Goal: Task Accomplishment & Management: Complete application form

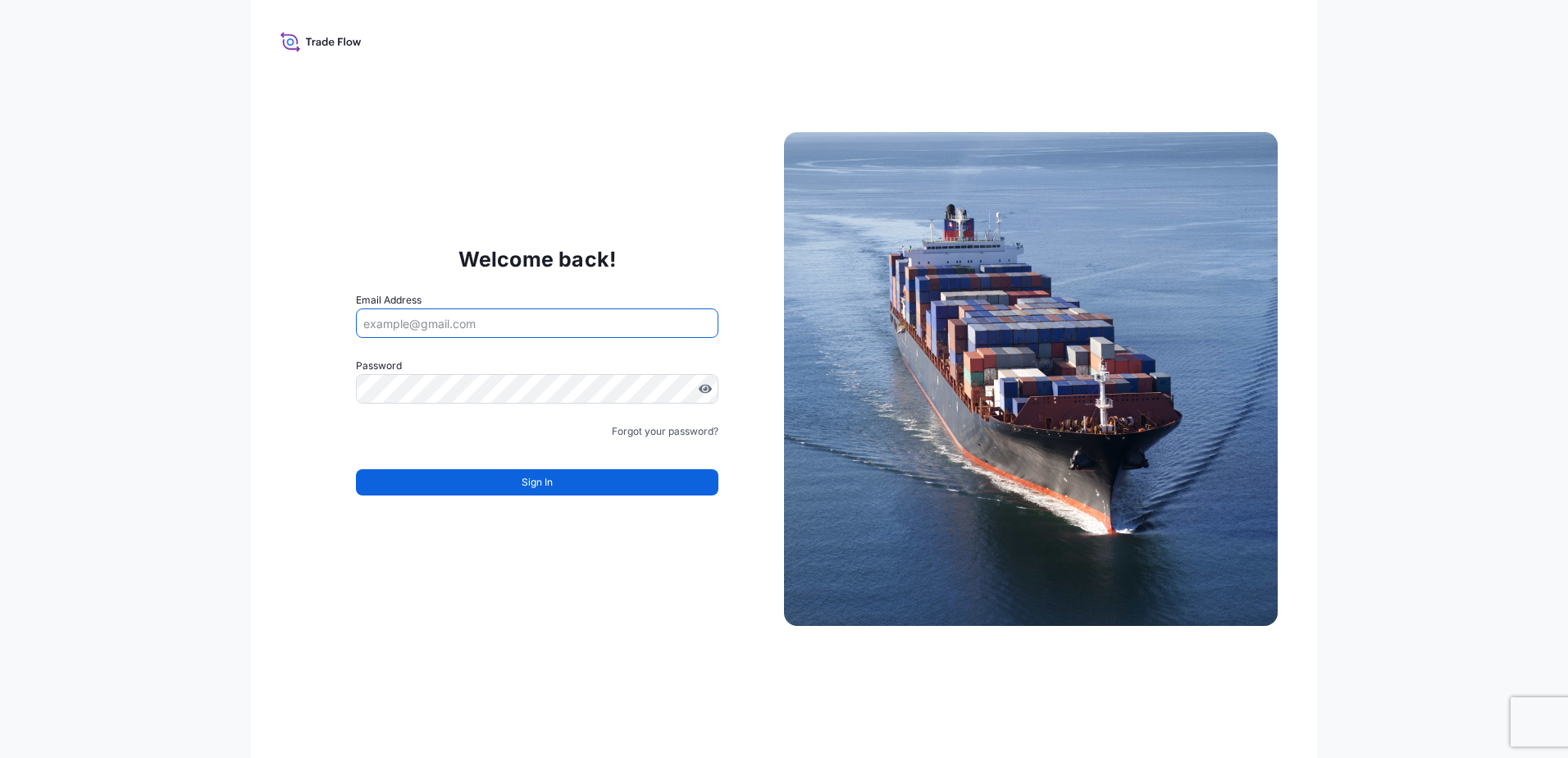
click at [430, 317] on input "Email Address" at bounding box center [537, 323] width 363 height 30
type input "[PERSON_NAME][EMAIL_ADDRESS][DOMAIN_NAME]"
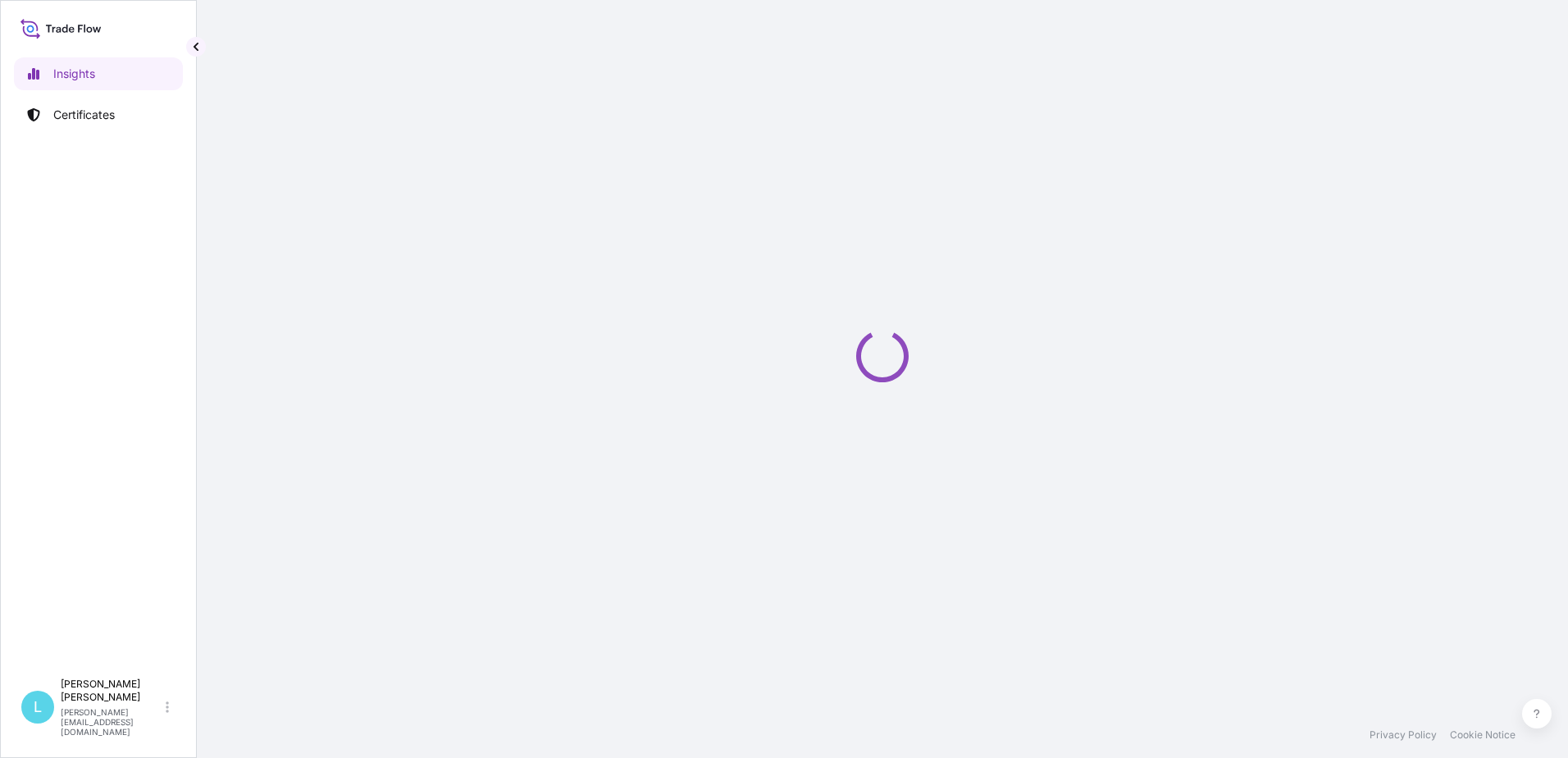
select select "2025"
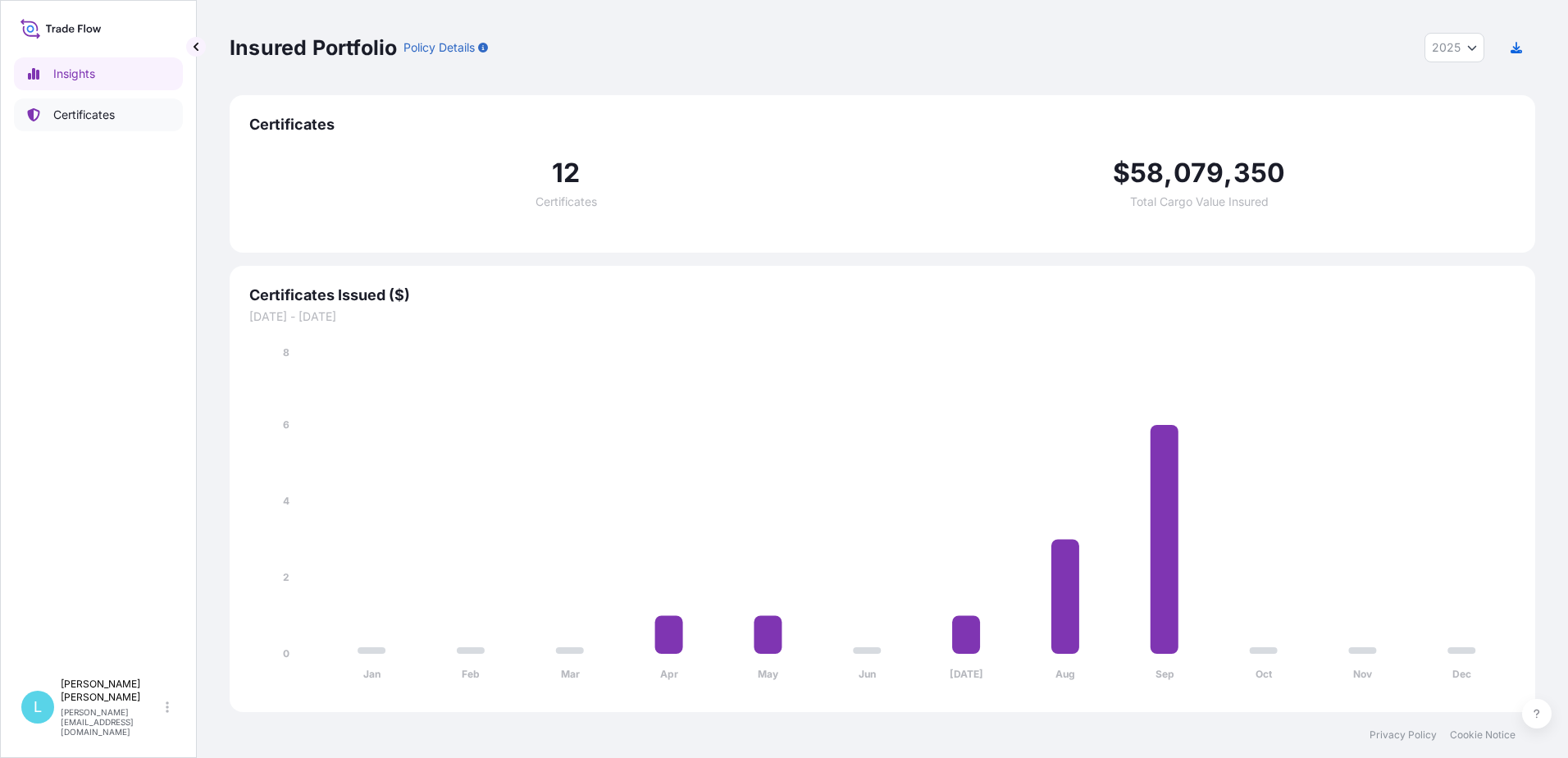
click at [81, 111] on p "Certificates" at bounding box center [85, 114] width 62 height 17
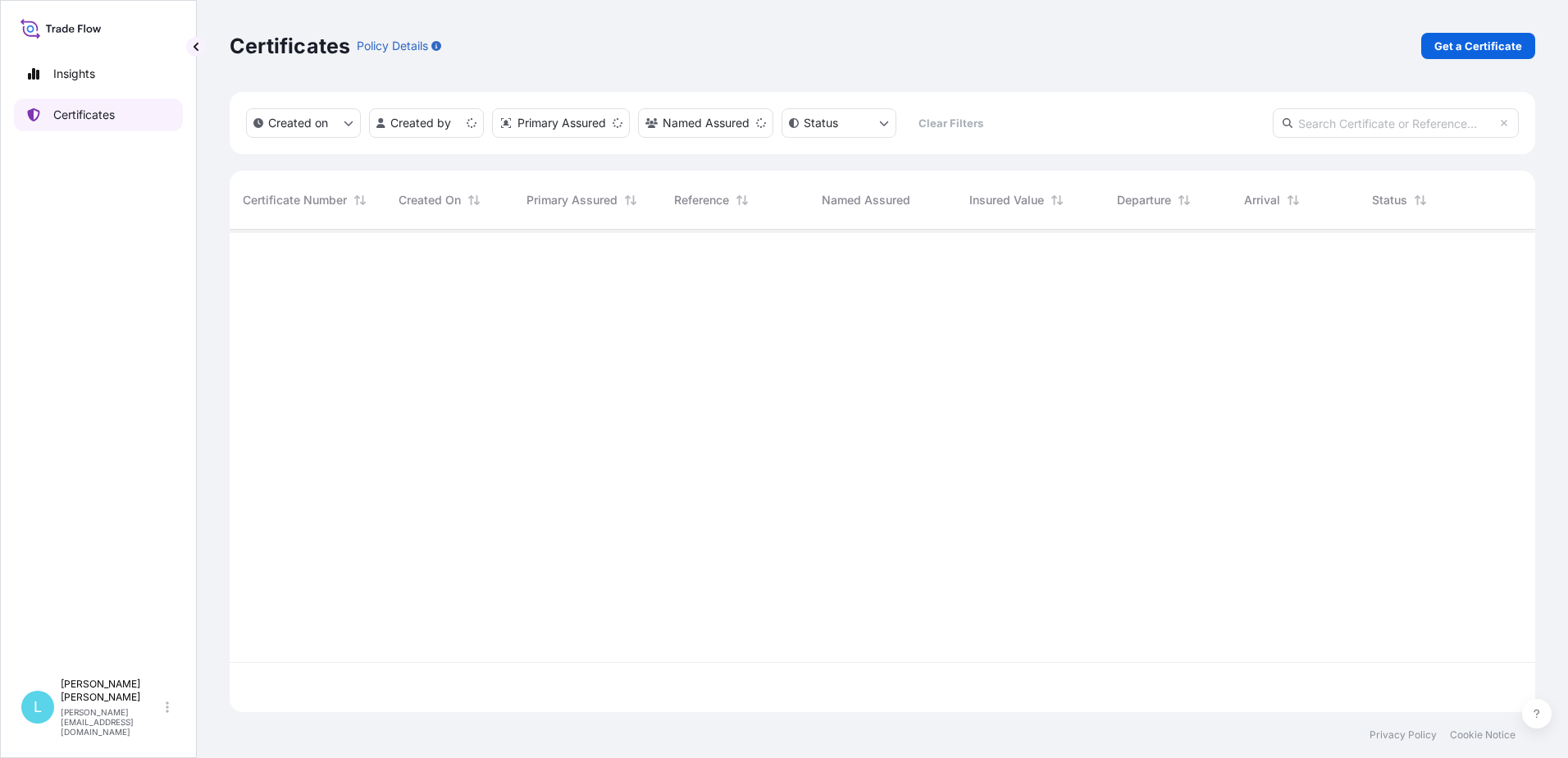
scroll to position [479, 1293]
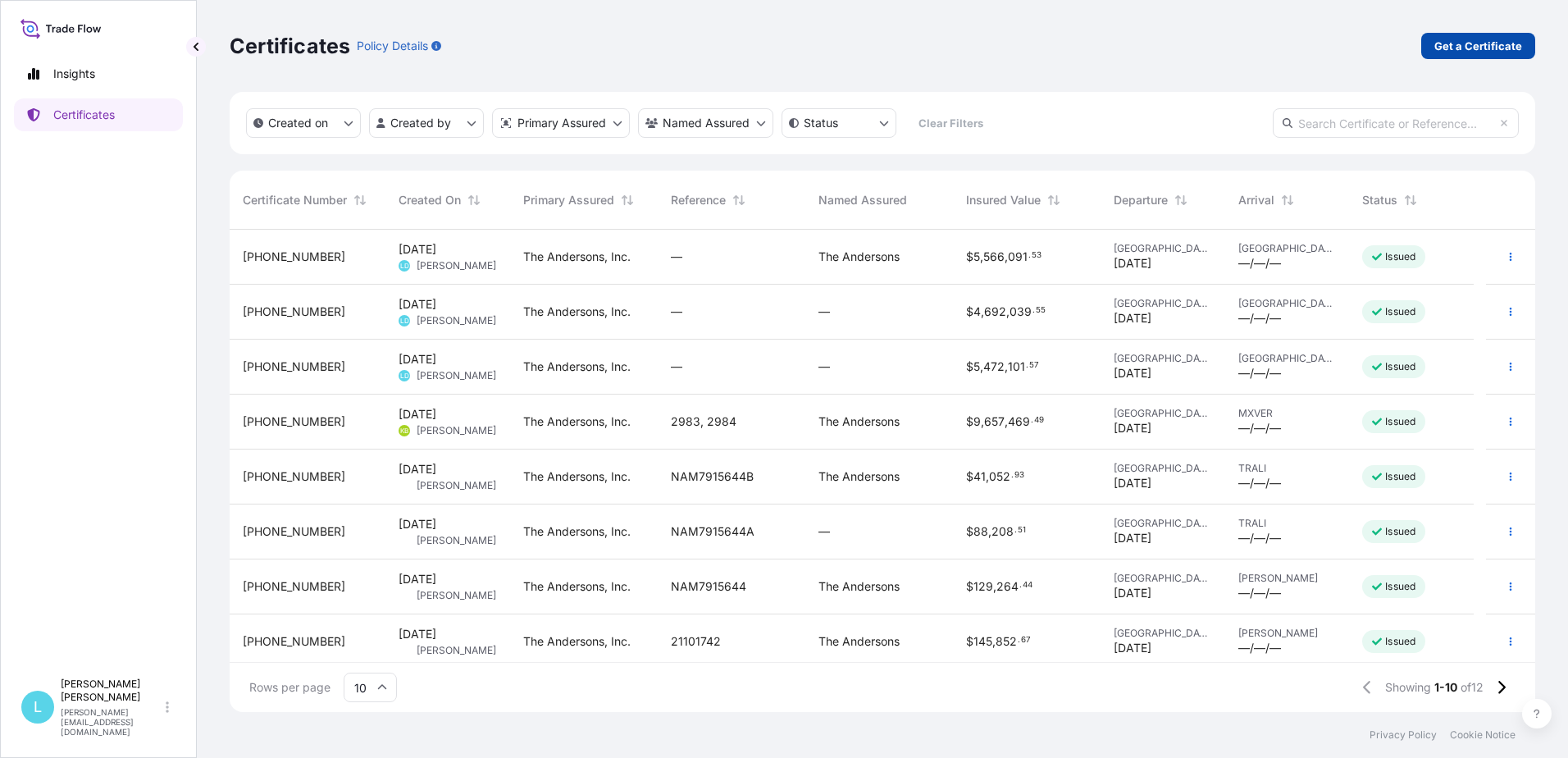
click at [1469, 44] on p "Get a Certificate" at bounding box center [1478, 46] width 88 height 17
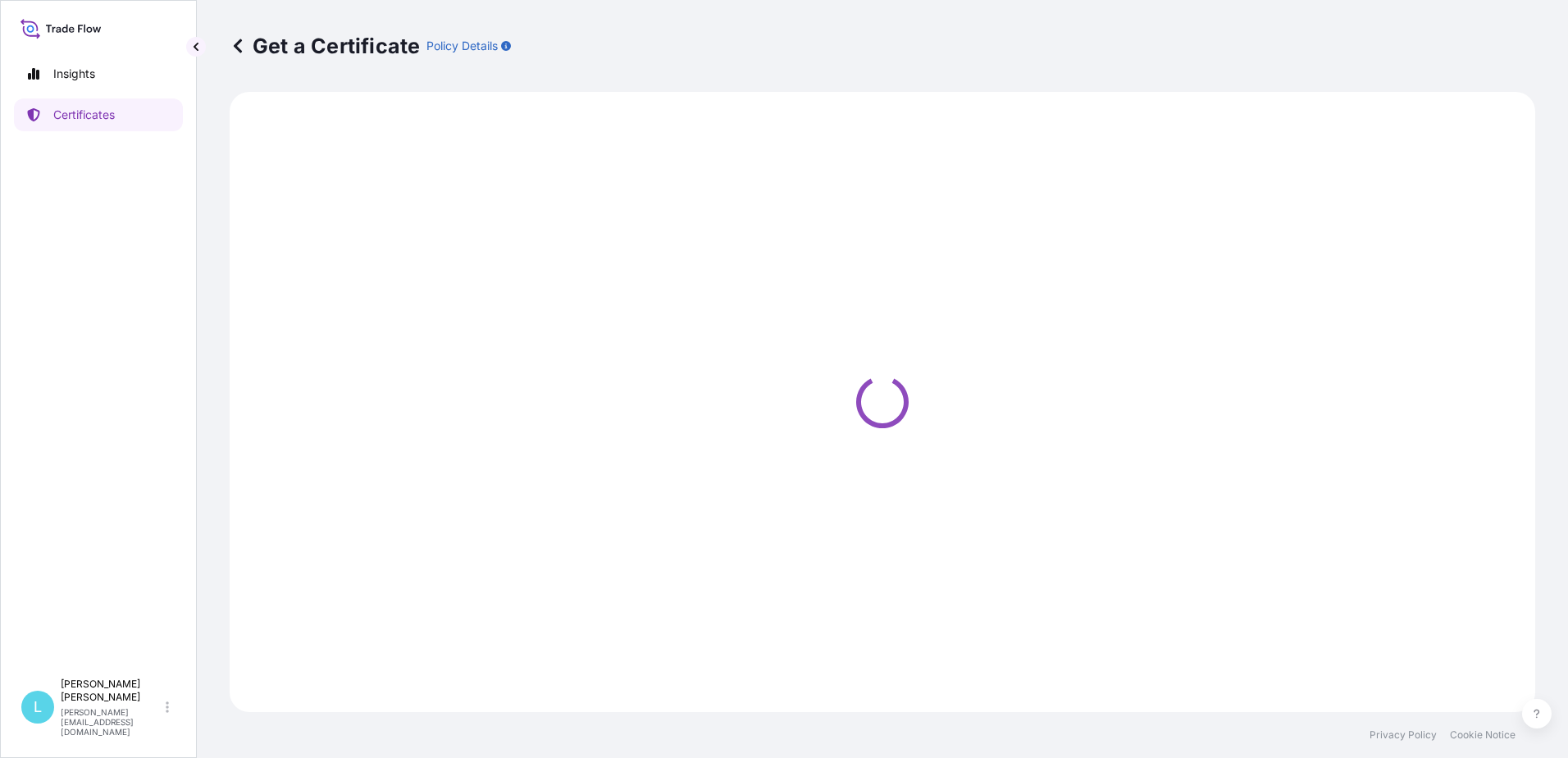
select select "Barge"
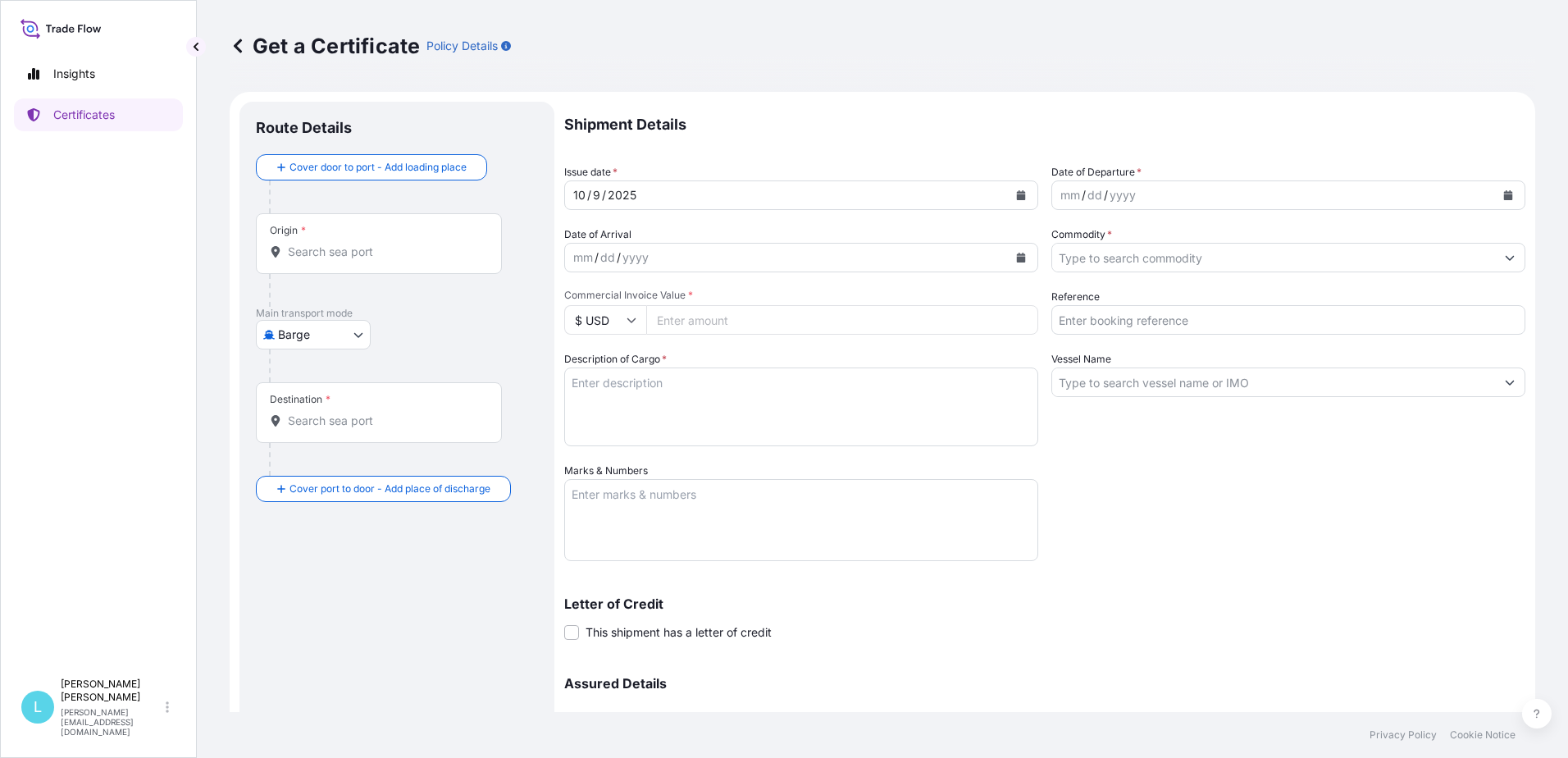
click at [1496, 195] on button "Calendar" at bounding box center [1508, 195] width 26 height 26
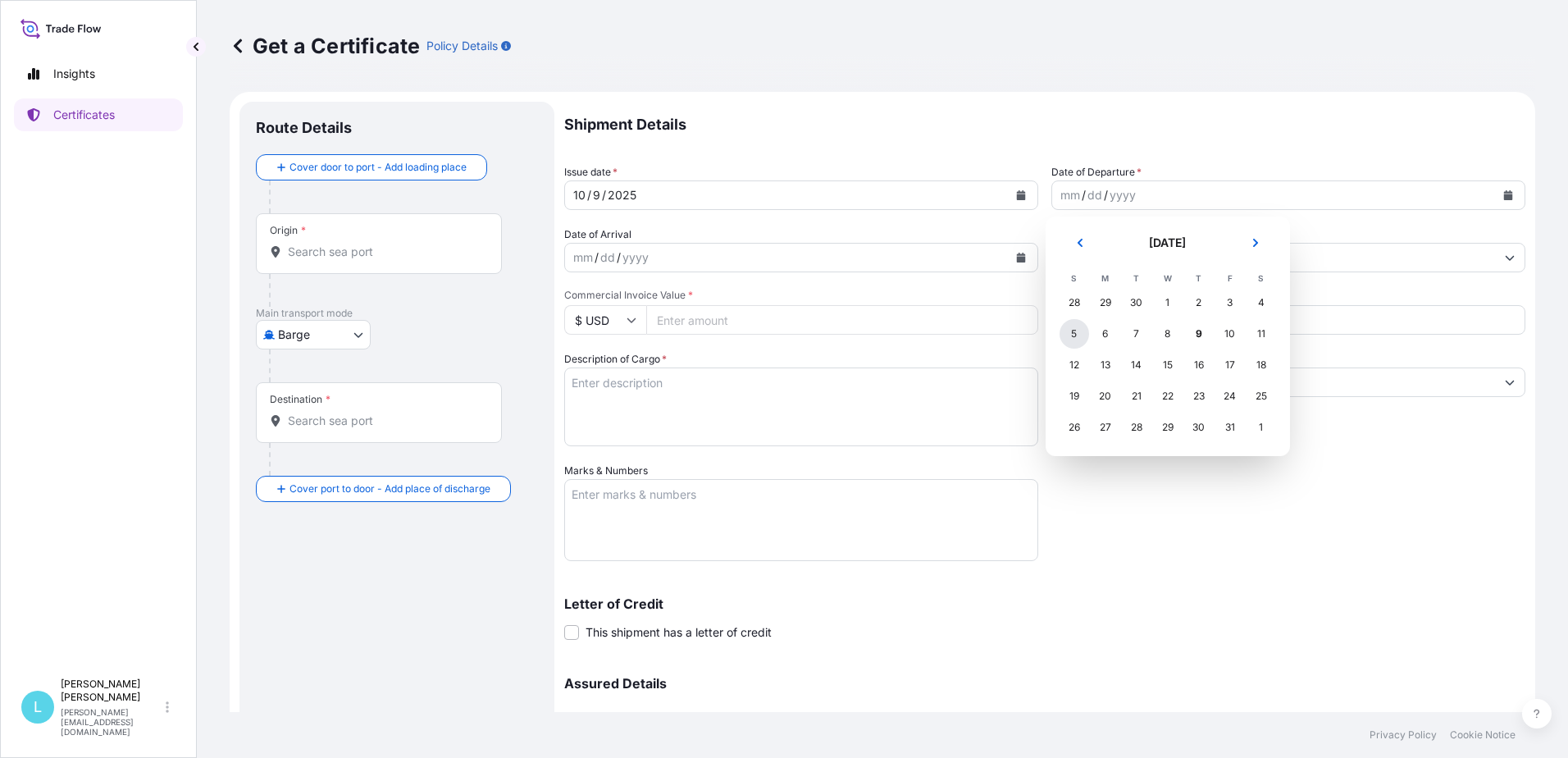
click at [1074, 334] on div "5" at bounding box center [1075, 334] width 30 height 30
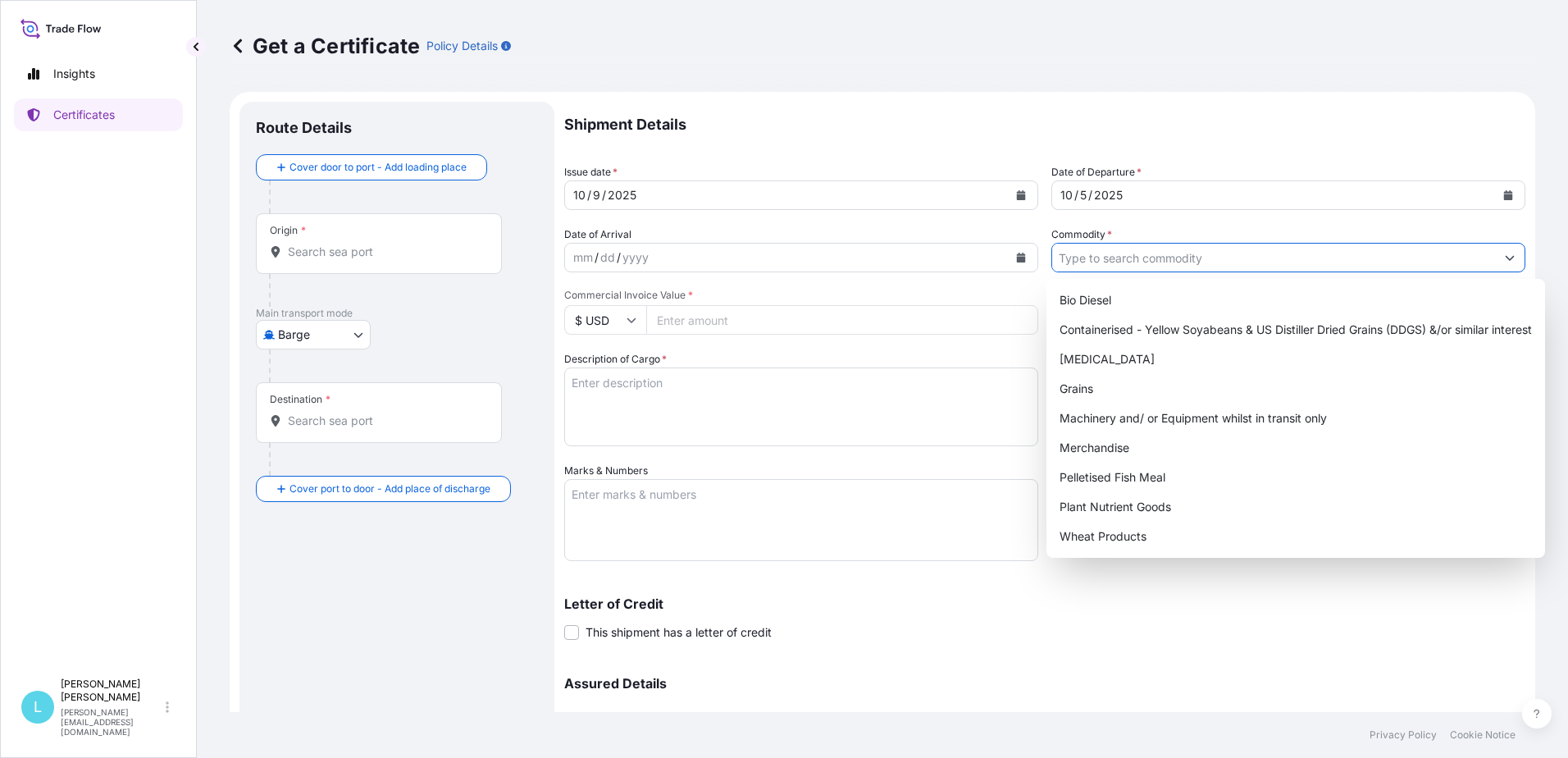
click at [1167, 256] on input "Commodity *" at bounding box center [1273, 258] width 443 height 30
click at [1084, 386] on div "Grains" at bounding box center [1296, 389] width 486 height 30
type input "Grains"
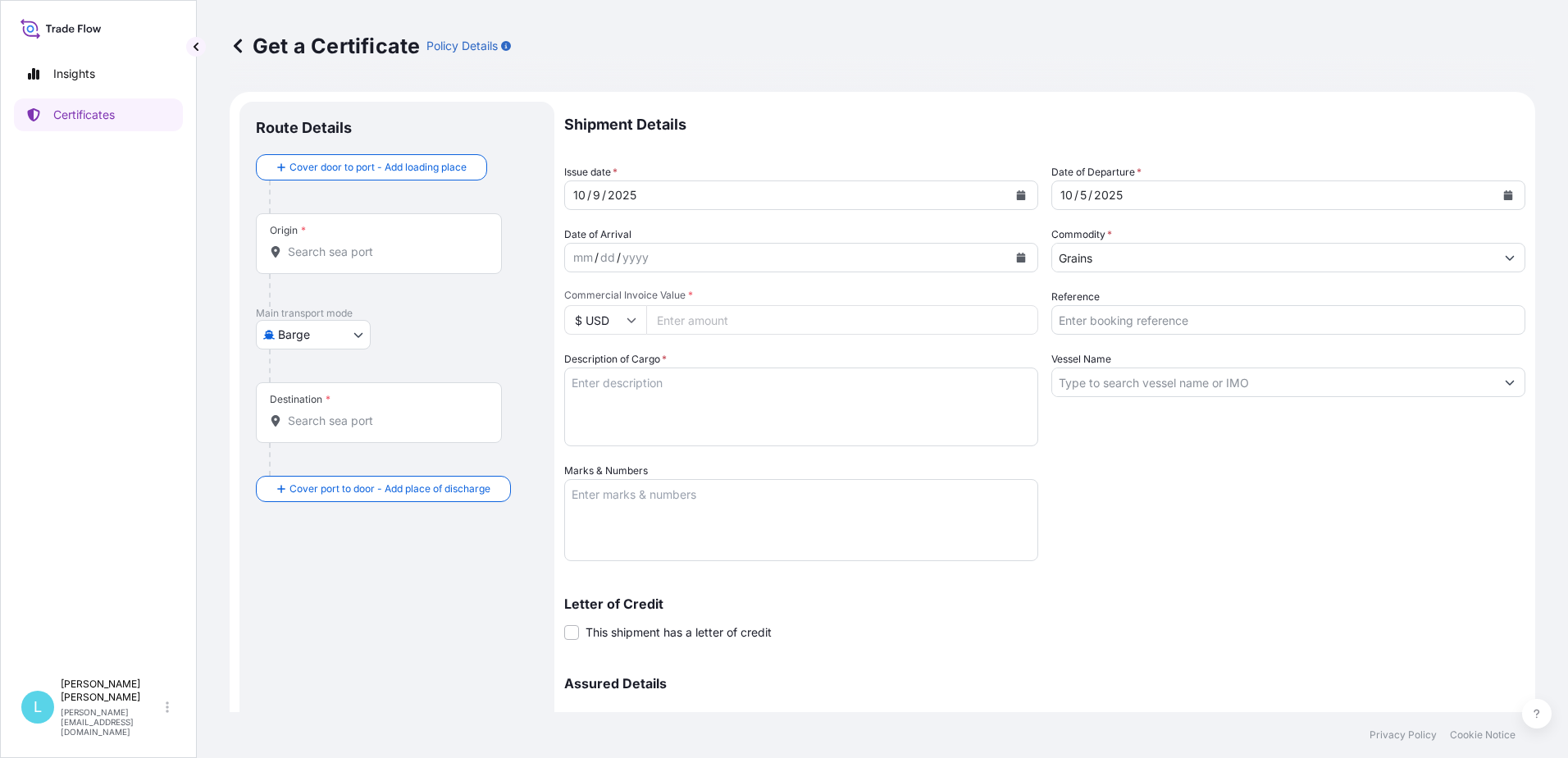
click at [790, 330] on input "Commercial Invoice Value *" at bounding box center [842, 320] width 392 height 30
type input "147016.65"
click at [642, 394] on textarea "Description of Cargo *" at bounding box center [801, 406] width 475 height 78
type textarea "DDGS"
click at [615, 503] on textarea "Marks & Numbers" at bounding box center [801, 519] width 475 height 82
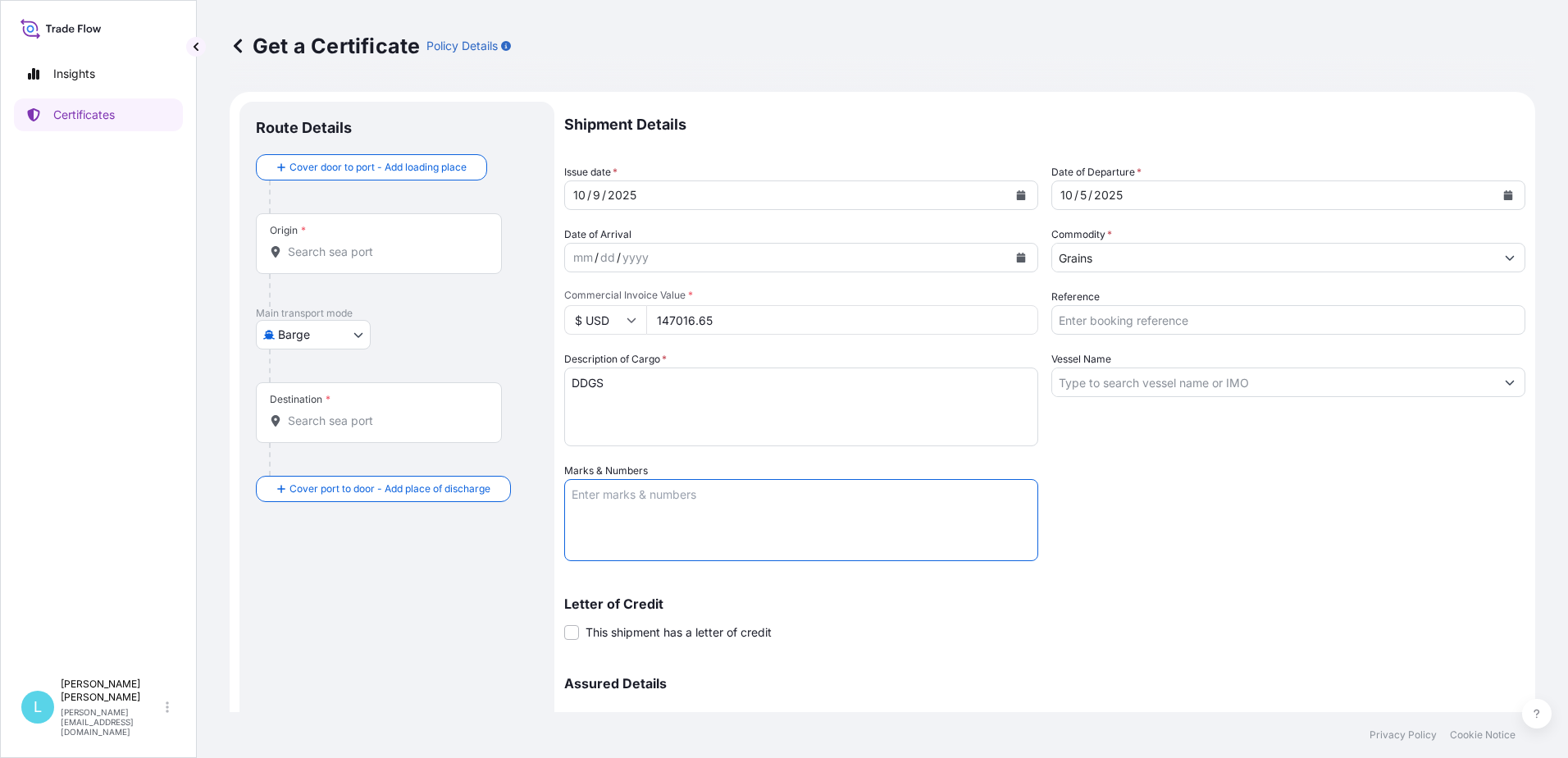
paste textarea "BEAU4545367 CAAU5057420 CAIU8537106 CARU9638756 FANU1424890 FANU3215020 FANU347…"
type textarea "BEAU4545367 CAAU5057420 CAIU8537106 CARU9638756 FANU1424890 FANU3215020 FANU347…"
click at [1072, 381] on input "Vessel Name" at bounding box center [1273, 382] width 443 height 30
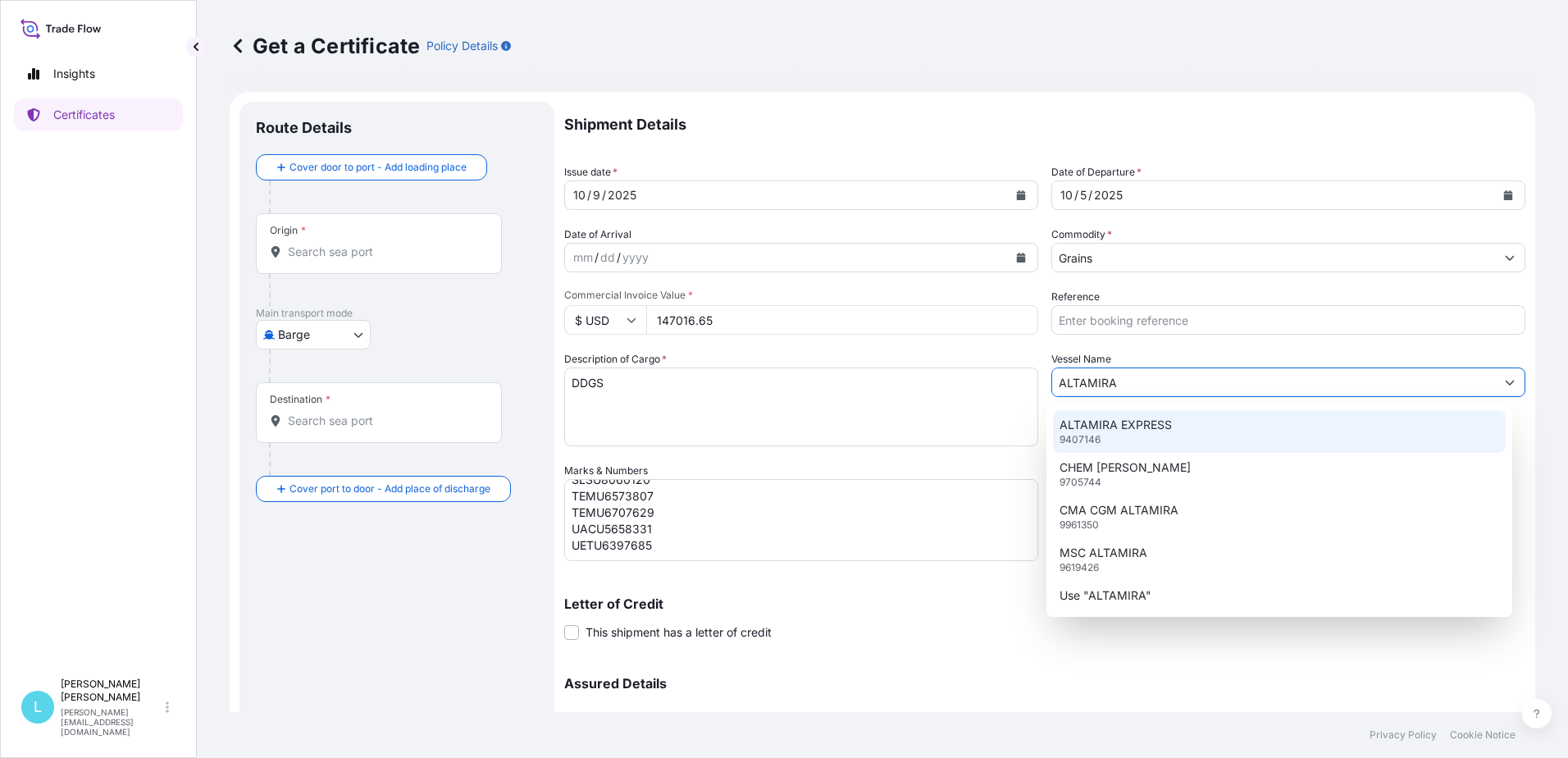
click at [1084, 423] on p "ALTAMIRA EXPRESS" at bounding box center [1116, 424] width 113 height 17
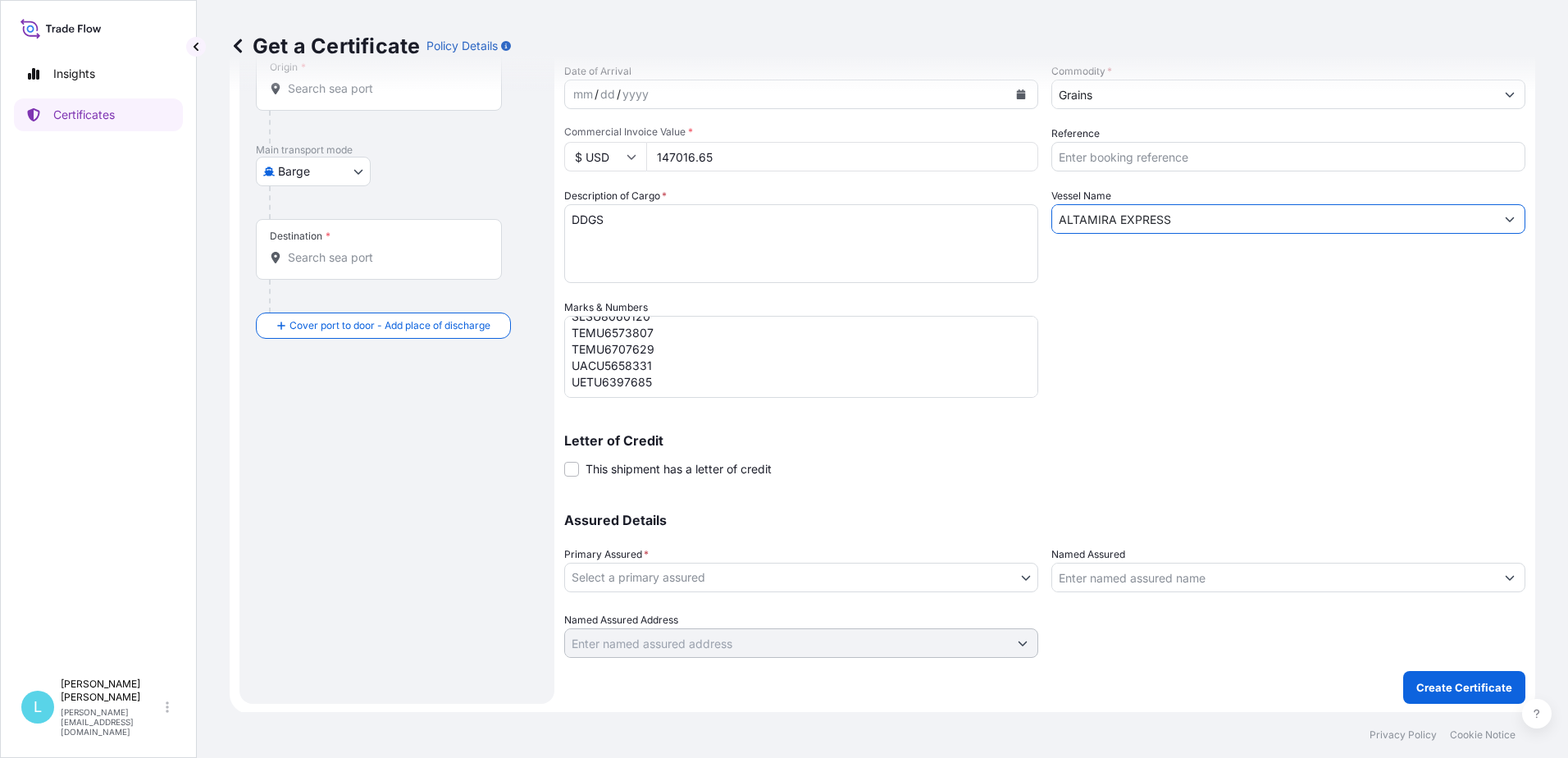
scroll to position [165, 0]
type input "ALTAMIRA EXPRESS"
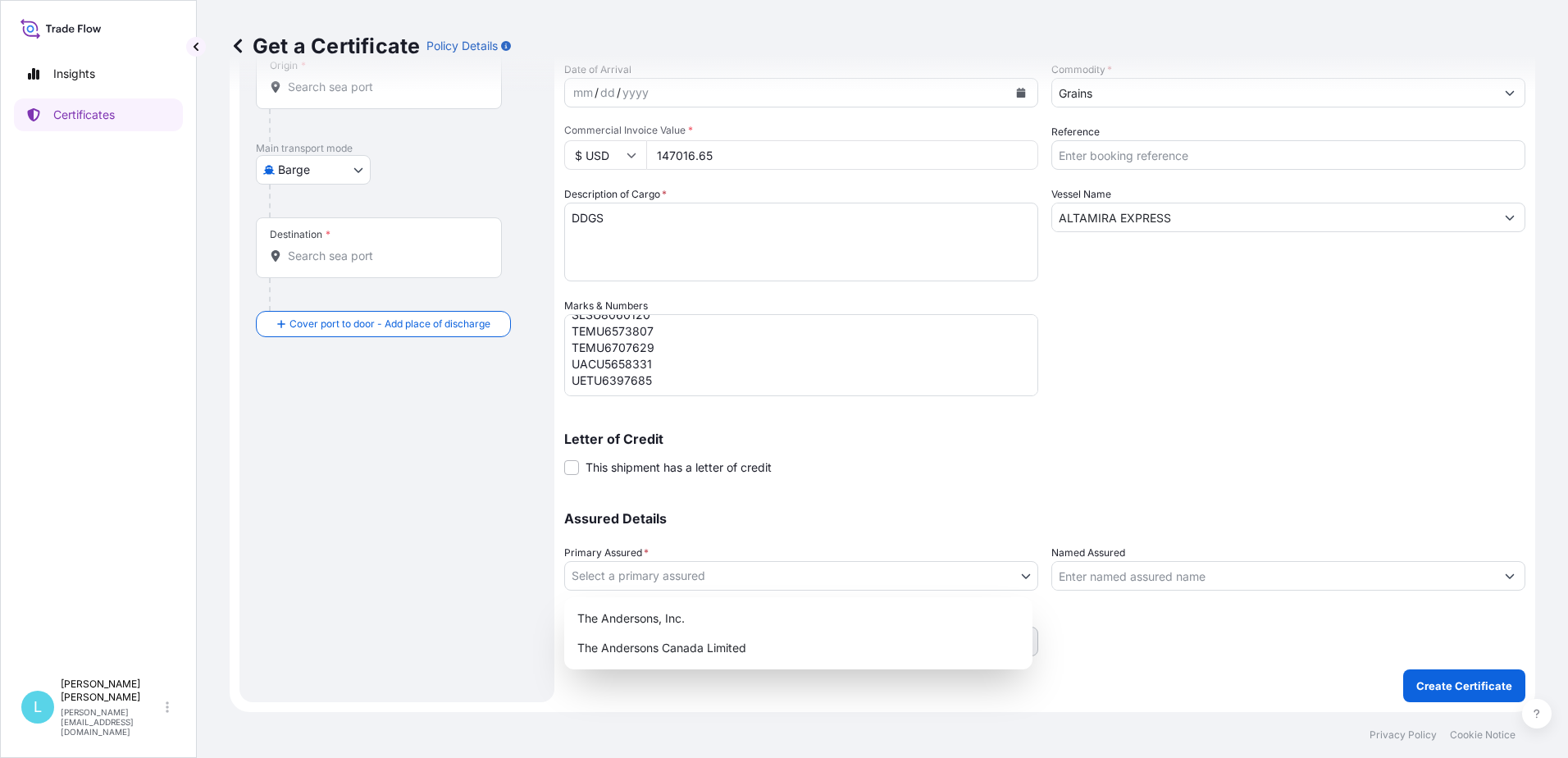
click at [621, 578] on body "1 option available. Insights Certificates L Lisa DeNoia lisa_denoia@andersonsin…" at bounding box center [784, 379] width 1568 height 758
click at [628, 615] on div "The Andersons, Inc." at bounding box center [798, 619] width 455 height 30
select select "31565"
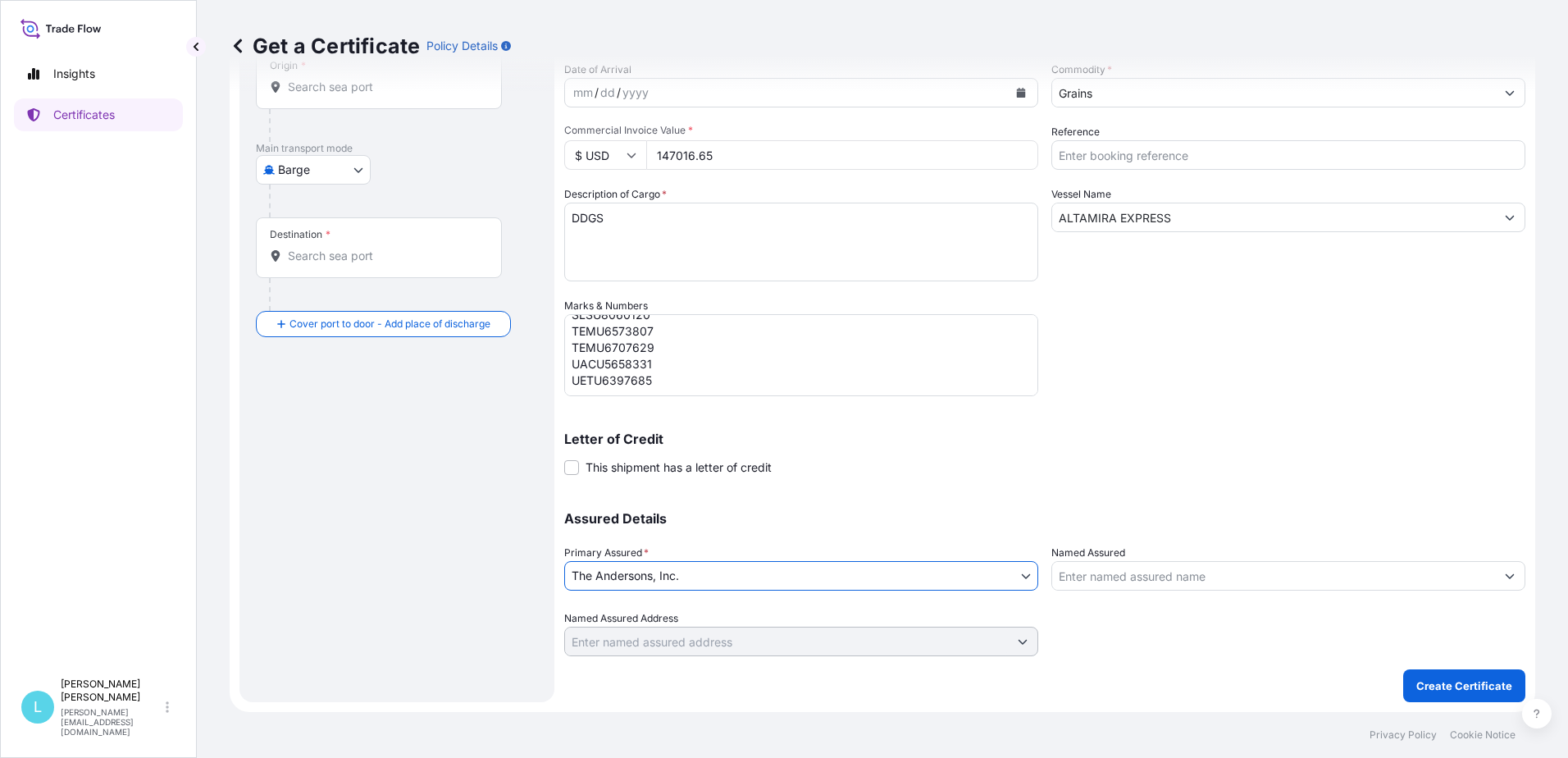
click at [1103, 582] on input "Named Assured" at bounding box center [1273, 576] width 443 height 30
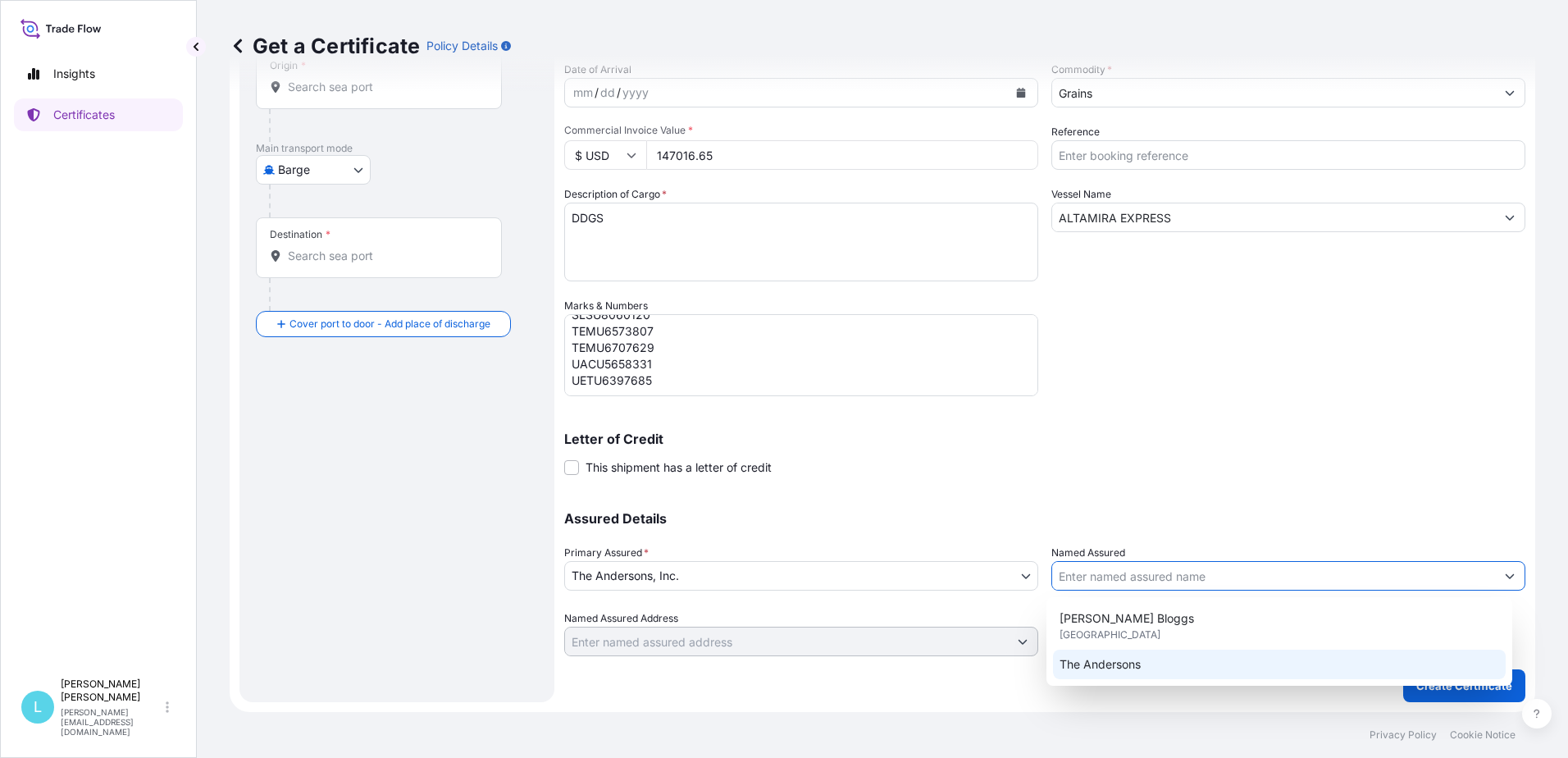
click at [1087, 668] on span "The Andersons" at bounding box center [1101, 664] width 81 height 17
type input "The Andersons"
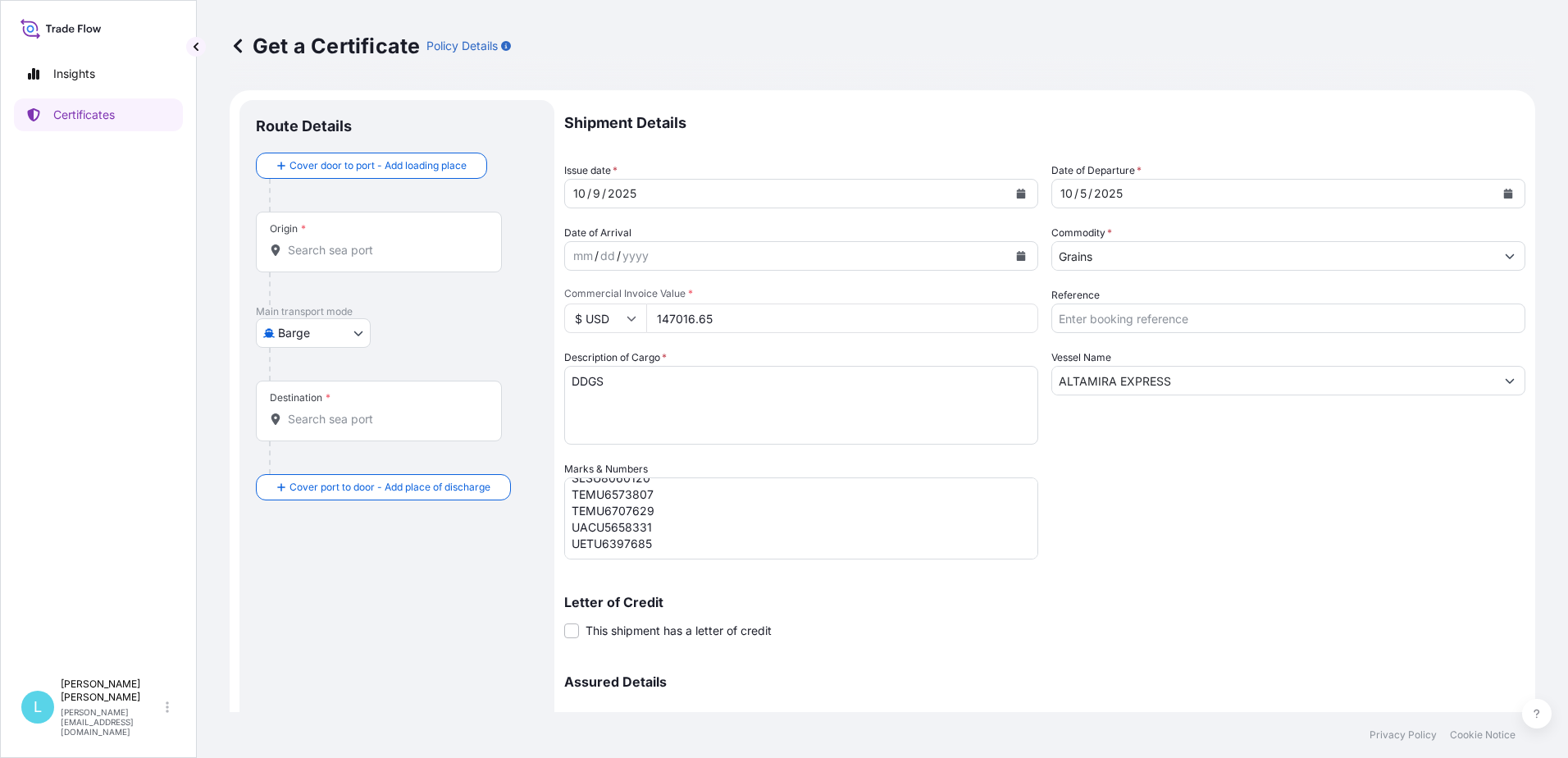
scroll to position [0, 0]
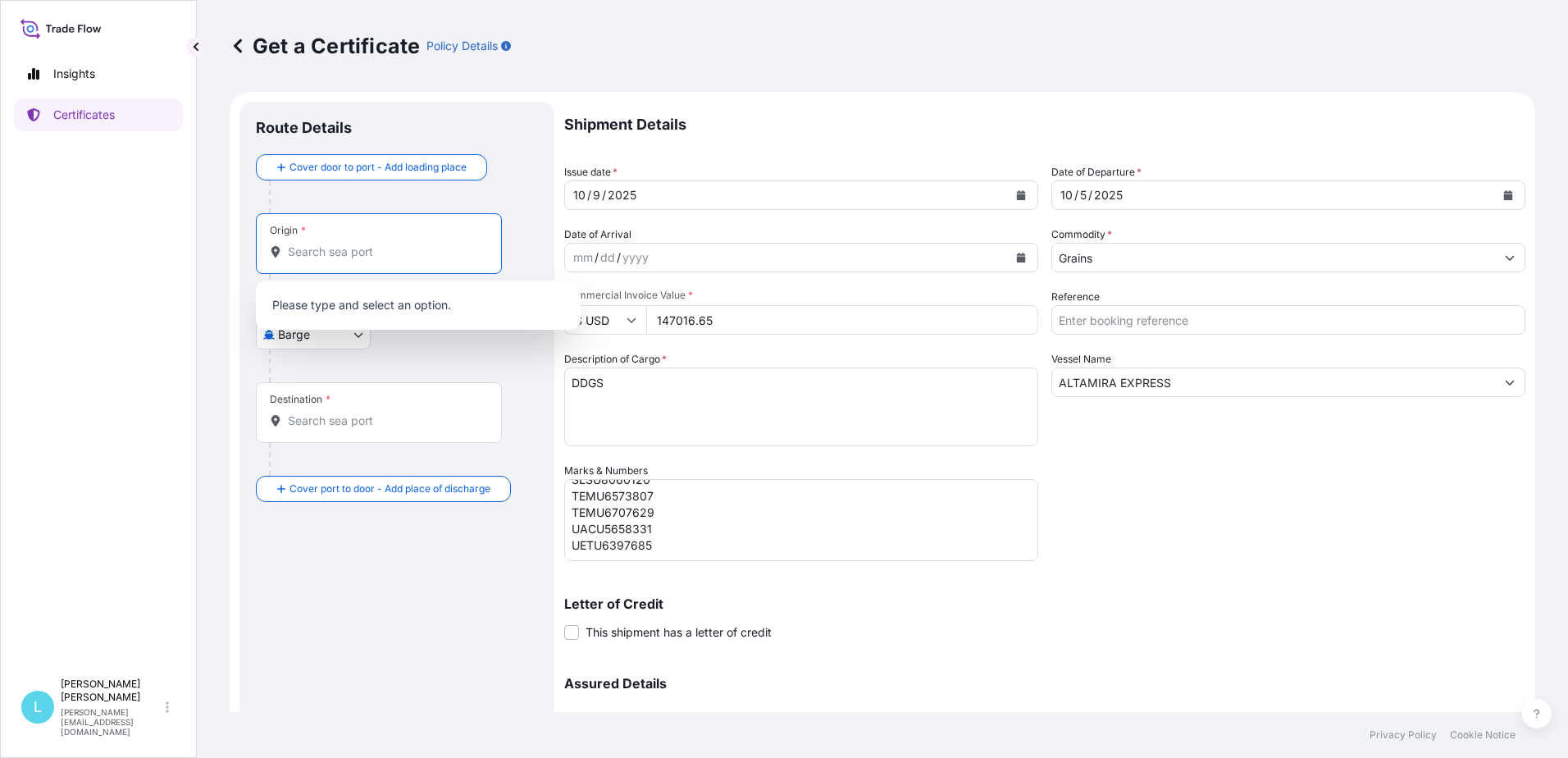
click at [348, 246] on input "Origin *" at bounding box center [385, 252] width 194 height 17
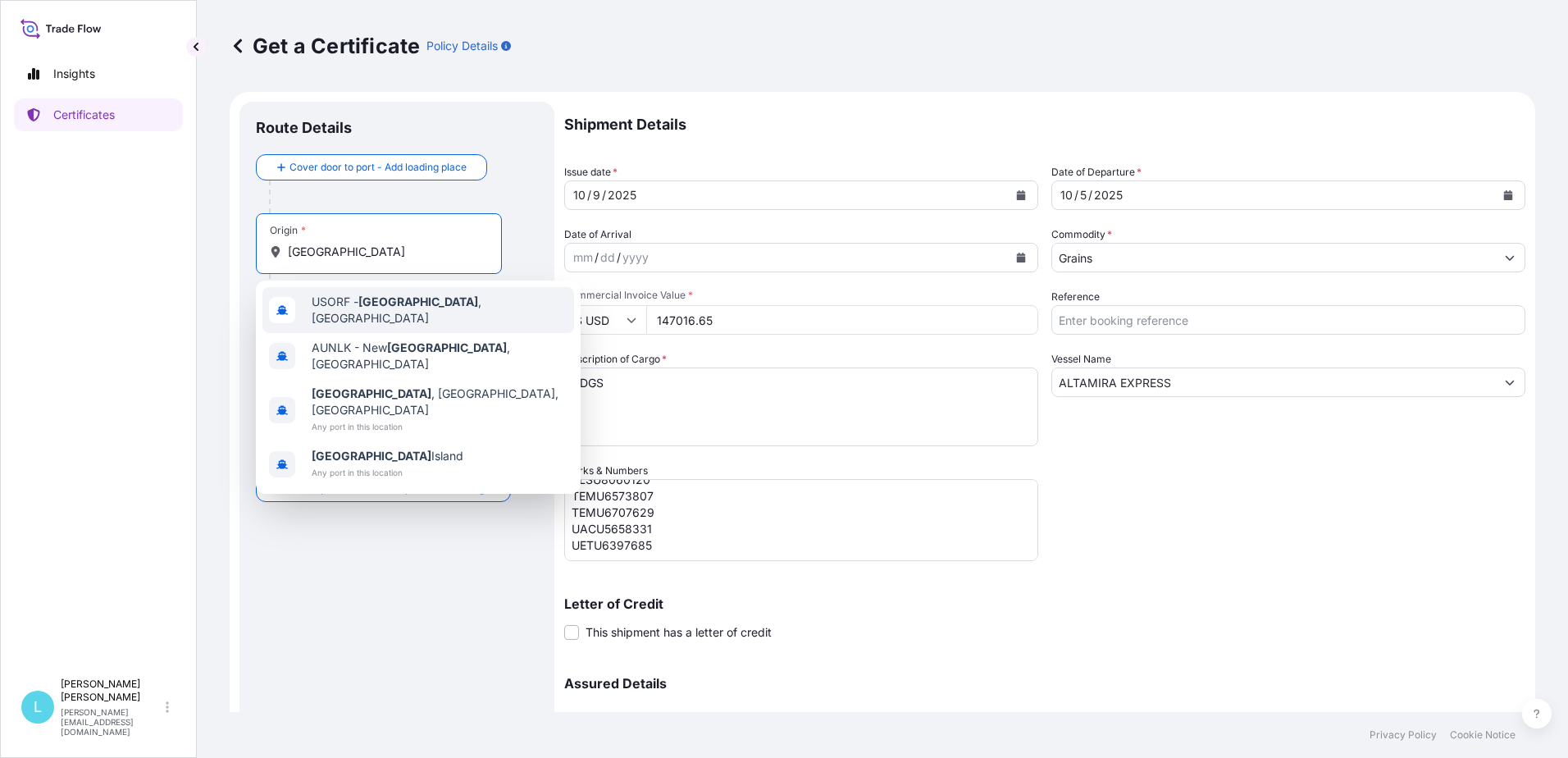
click at [326, 311] on span "USORF - Norfolk , United States" at bounding box center [439, 310] width 256 height 33
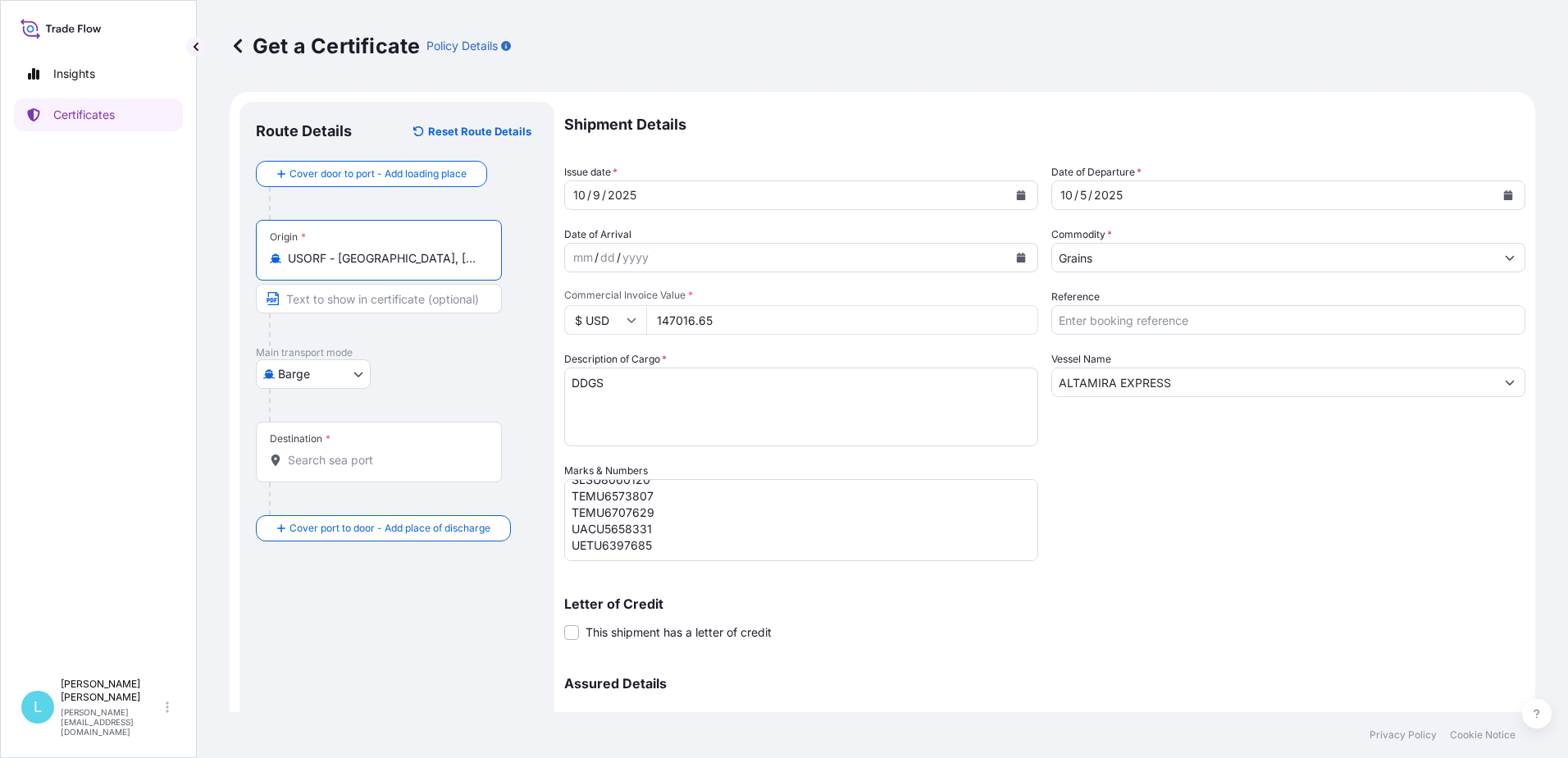
type input "USORF - Norfolk, United States"
click at [314, 379] on body "0 options available. 4 options available. Insights Certificates L Lisa DeNoia l…" at bounding box center [784, 379] width 1568 height 758
click at [306, 502] on span "Sea" at bounding box center [297, 505] width 20 height 17
select select "Sea"
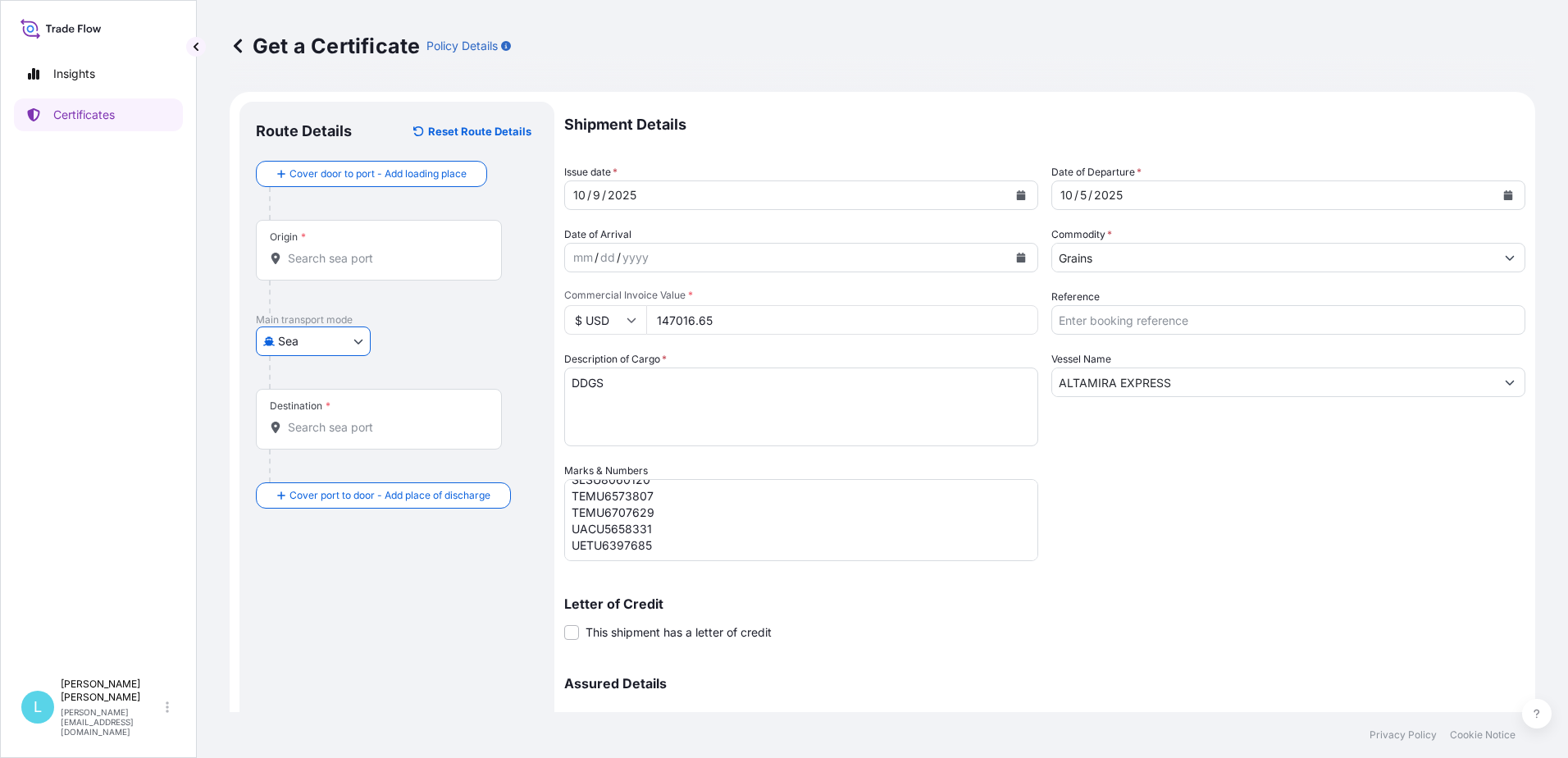
click at [362, 266] on input "Origin *" at bounding box center [385, 258] width 194 height 17
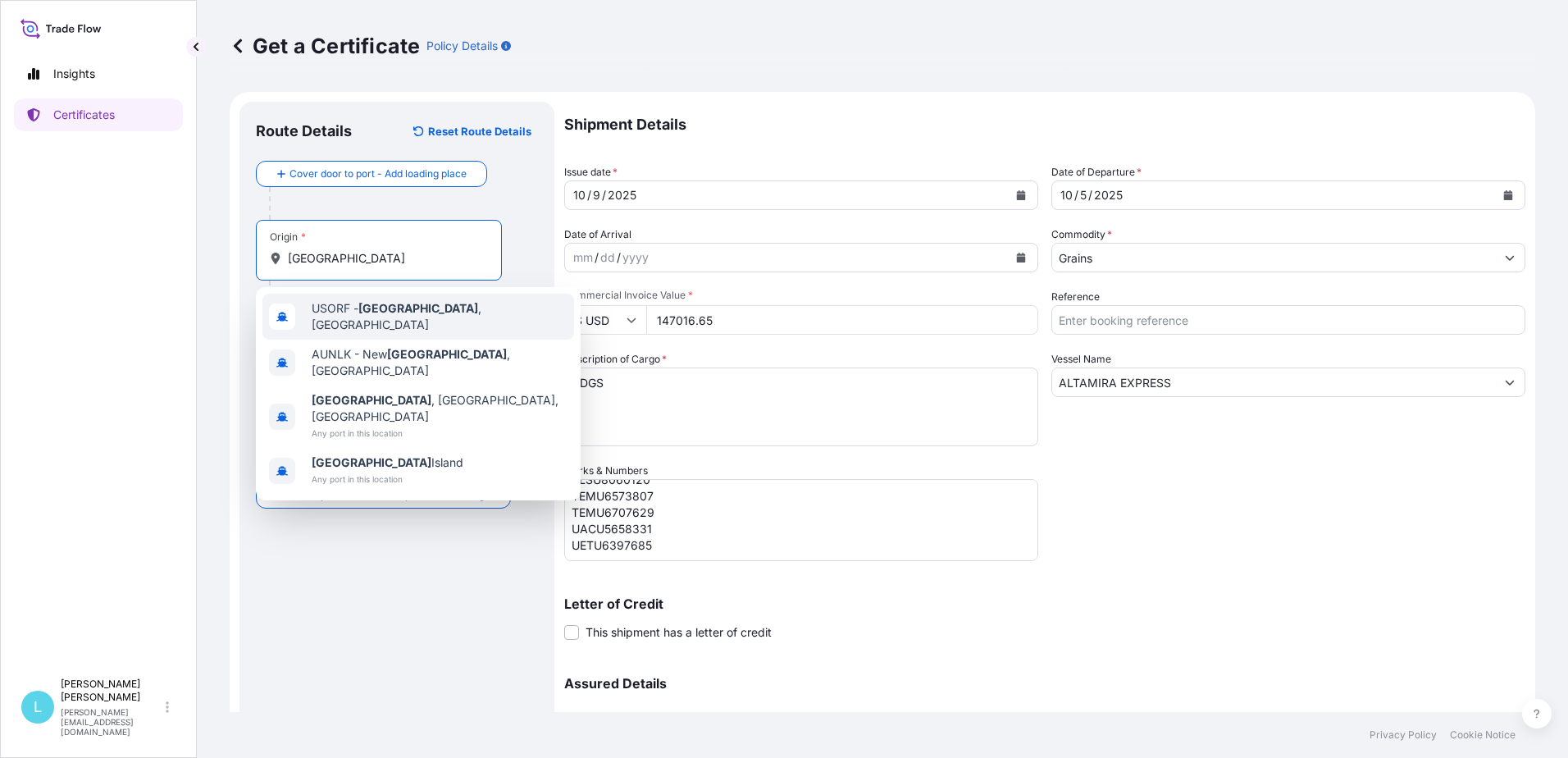
click at [339, 312] on span "USORF - Norfolk , United States" at bounding box center [439, 316] width 256 height 33
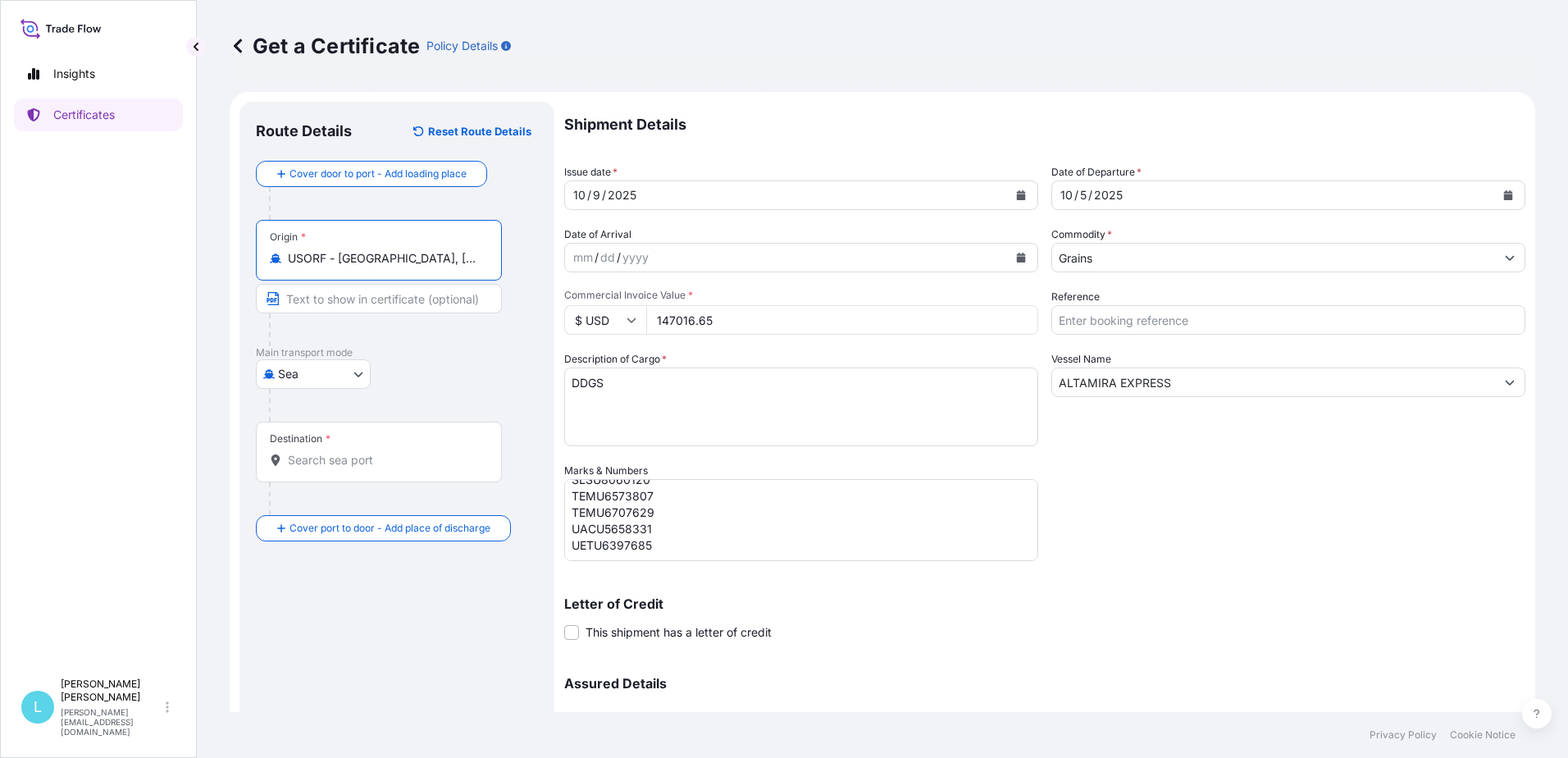
type input "USORF - Norfolk, United States"
click at [306, 457] on input "Destination *" at bounding box center [385, 460] width 194 height 17
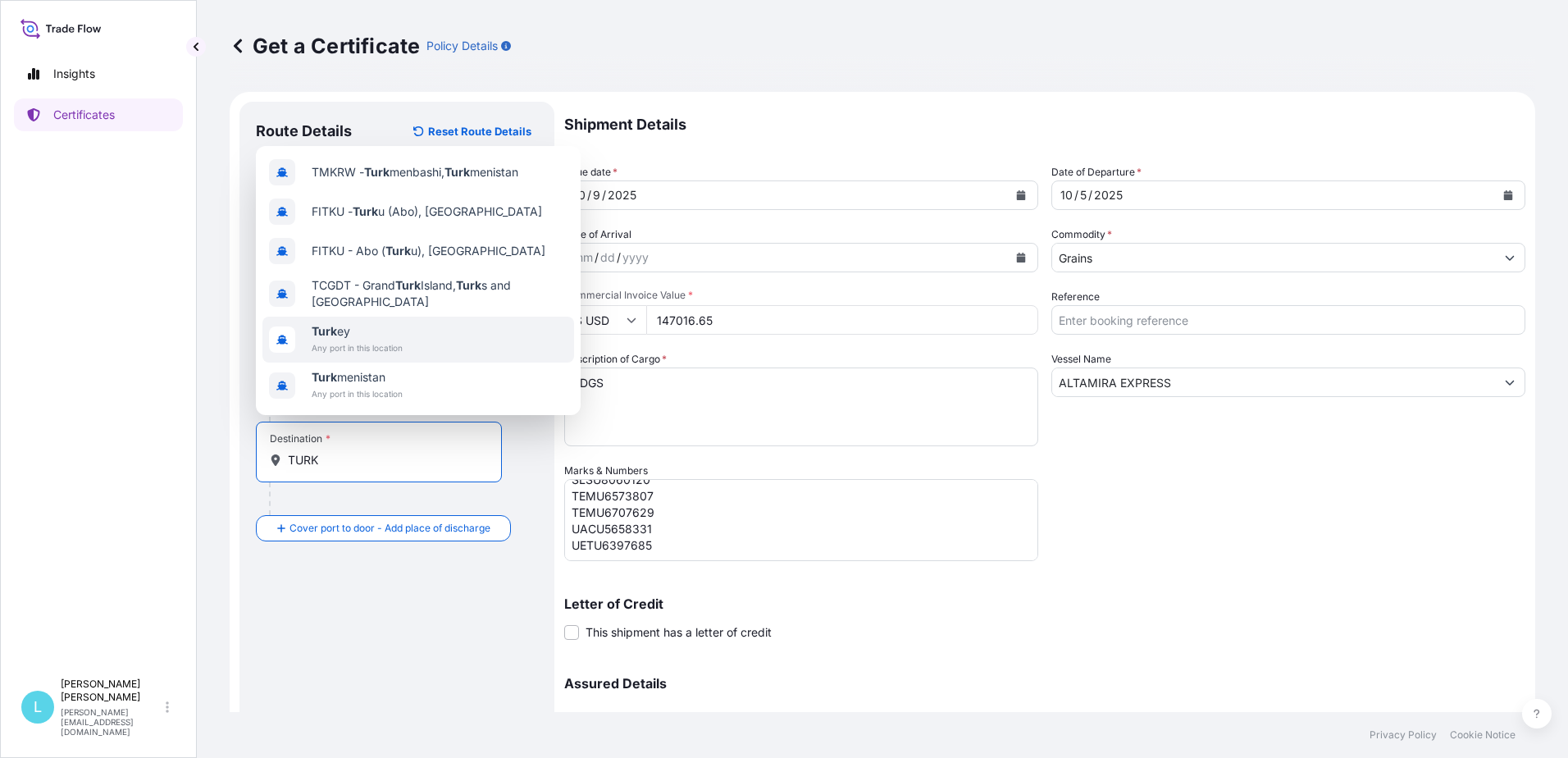
click at [357, 346] on span "Any port in this location" at bounding box center [357, 348] width 91 height 17
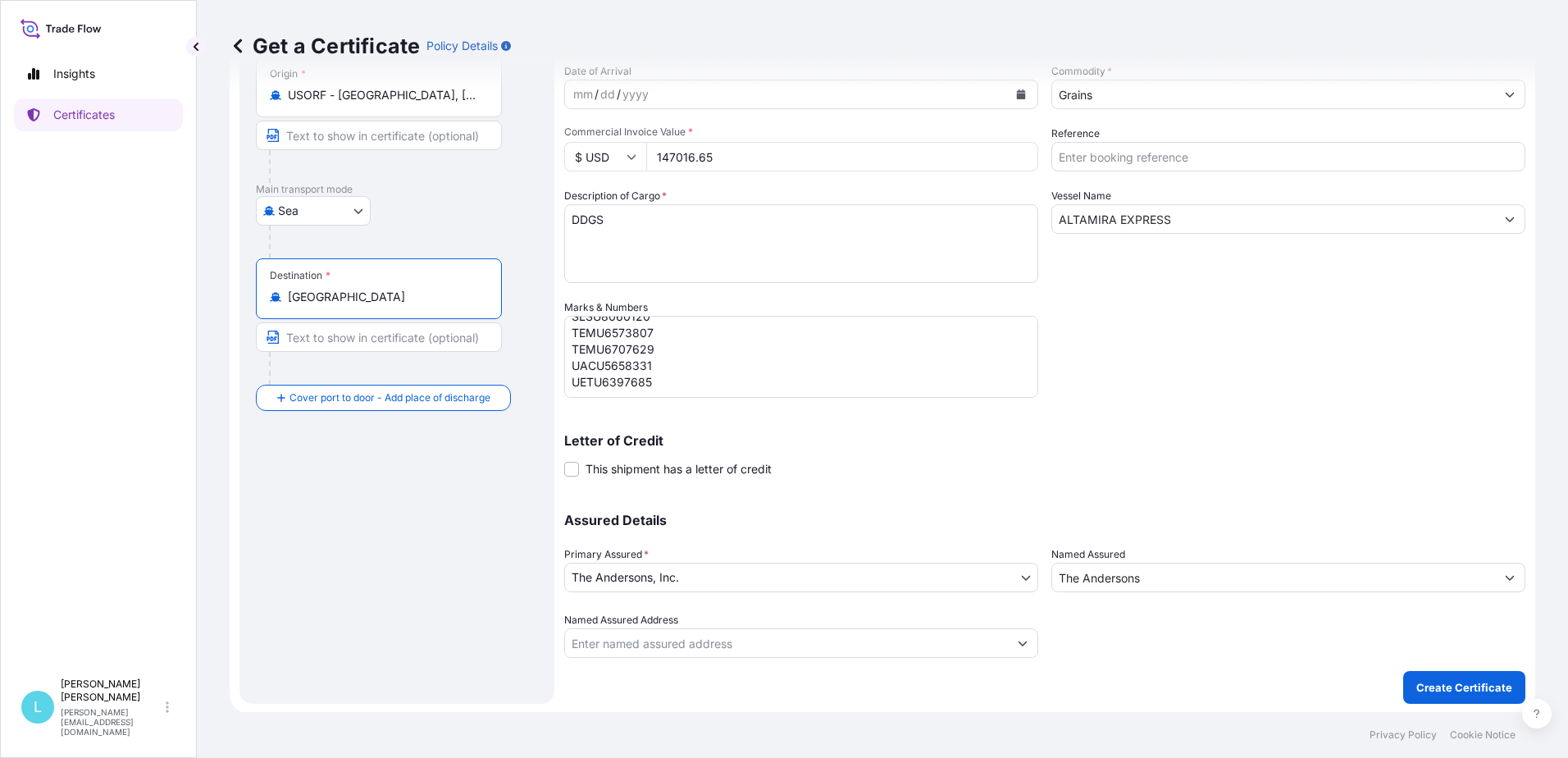
scroll to position [165, 0]
type input "Turkey"
click at [1421, 679] on p "Create Certificate" at bounding box center [1464, 686] width 96 height 17
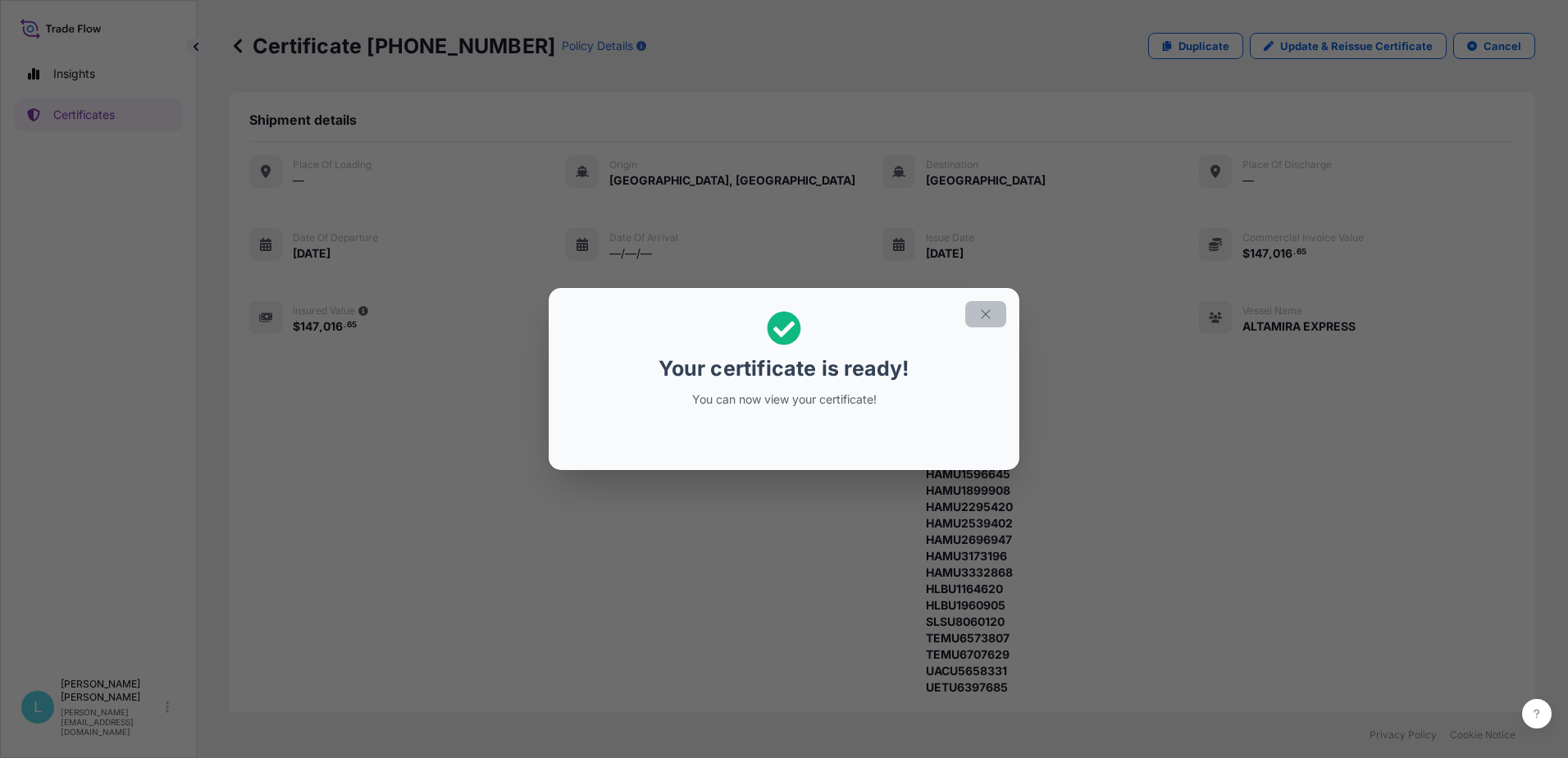
click at [990, 310] on icon "button" at bounding box center [985, 313] width 15 height 15
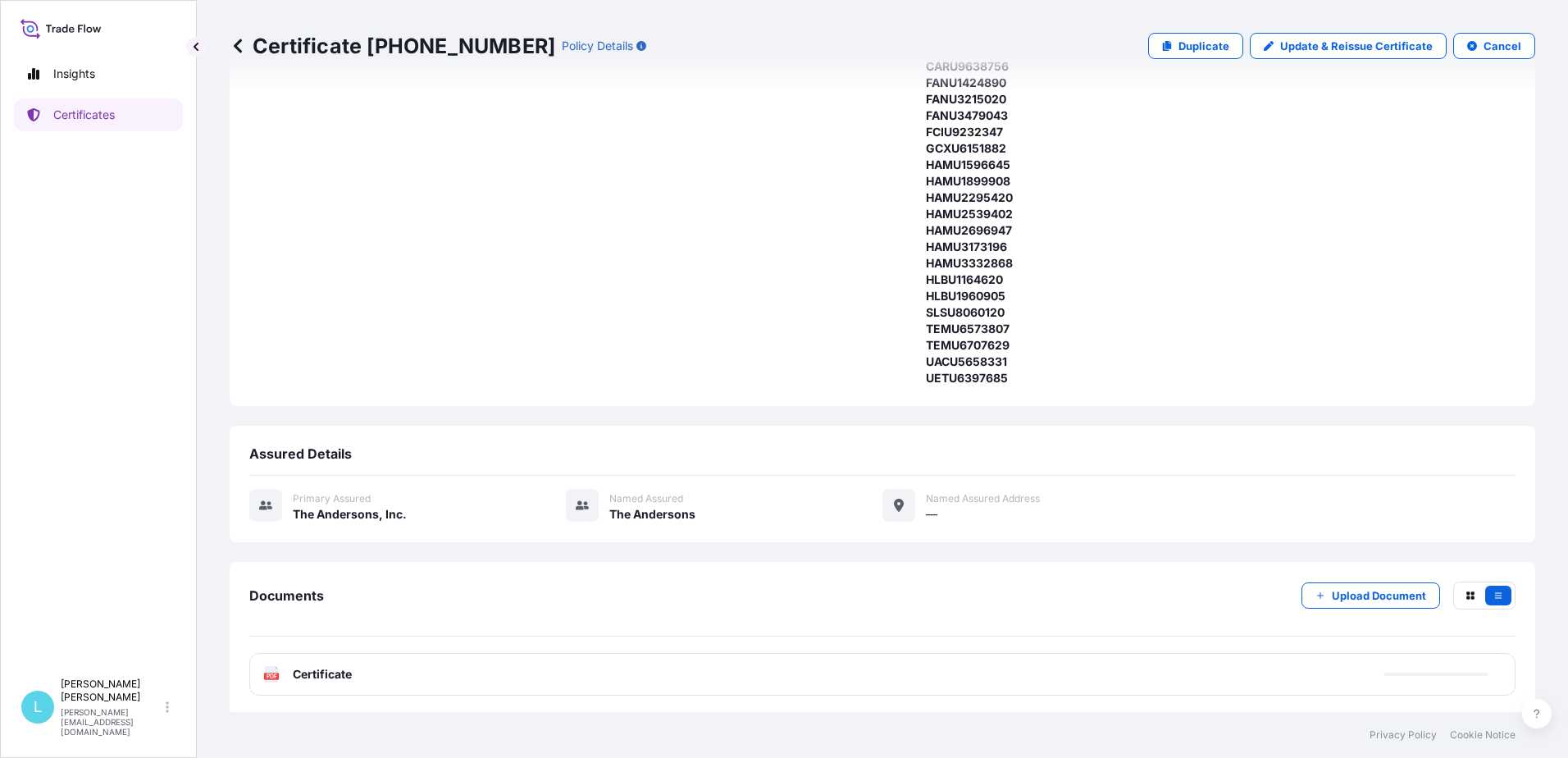
scroll to position [313, 0]
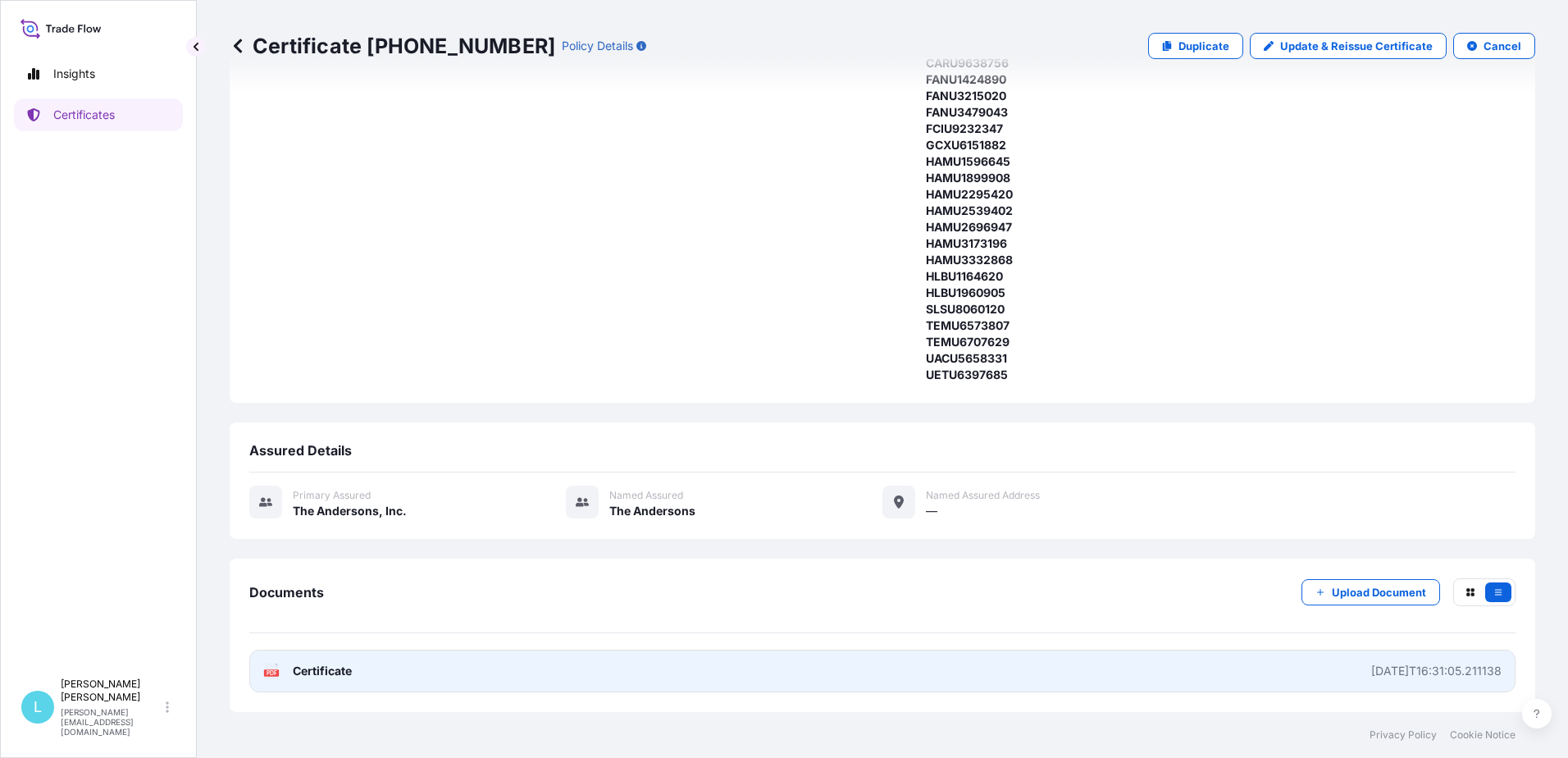
click at [349, 674] on span "Certificate" at bounding box center [322, 671] width 59 height 17
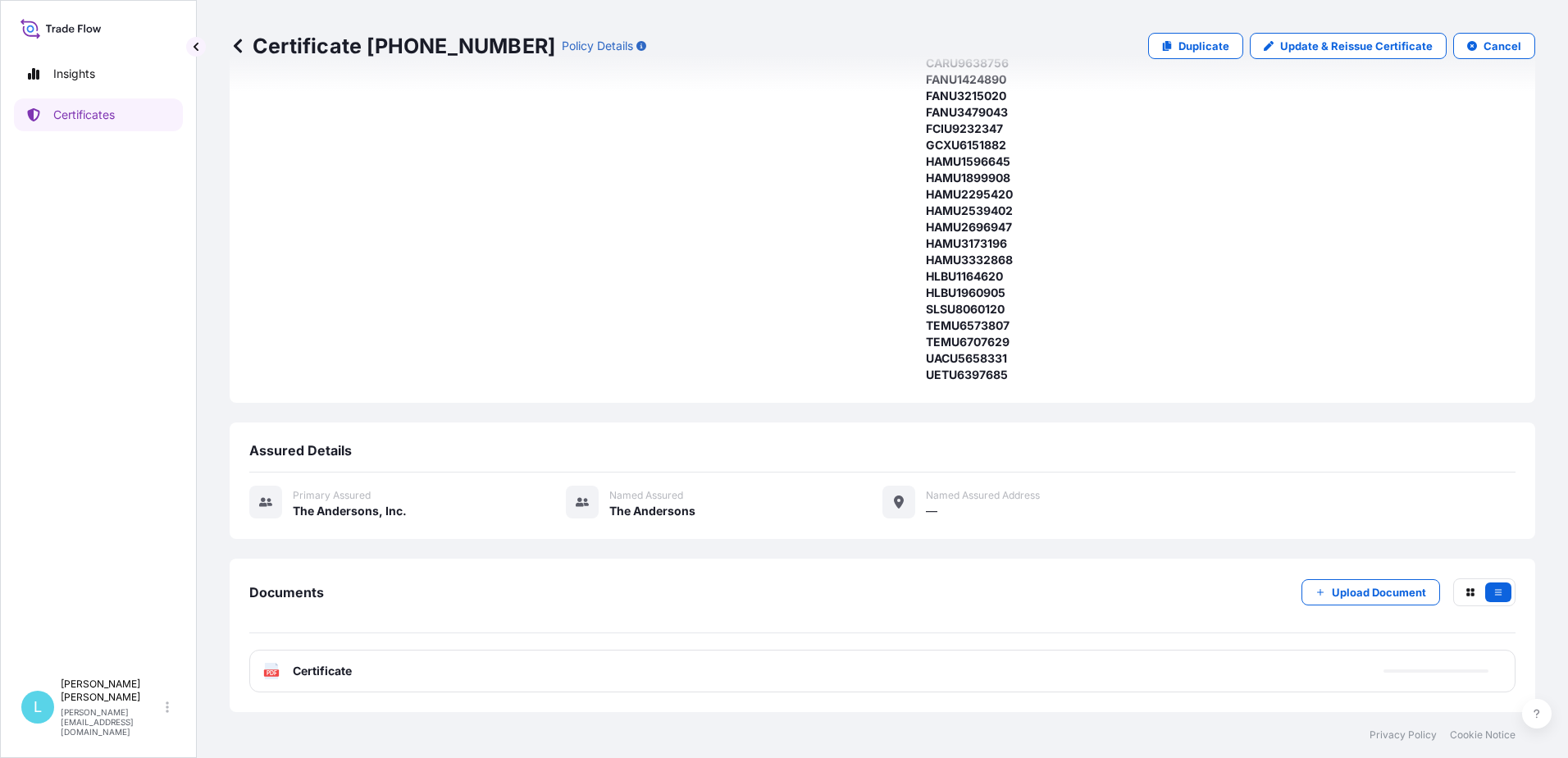
scroll to position [0, 0]
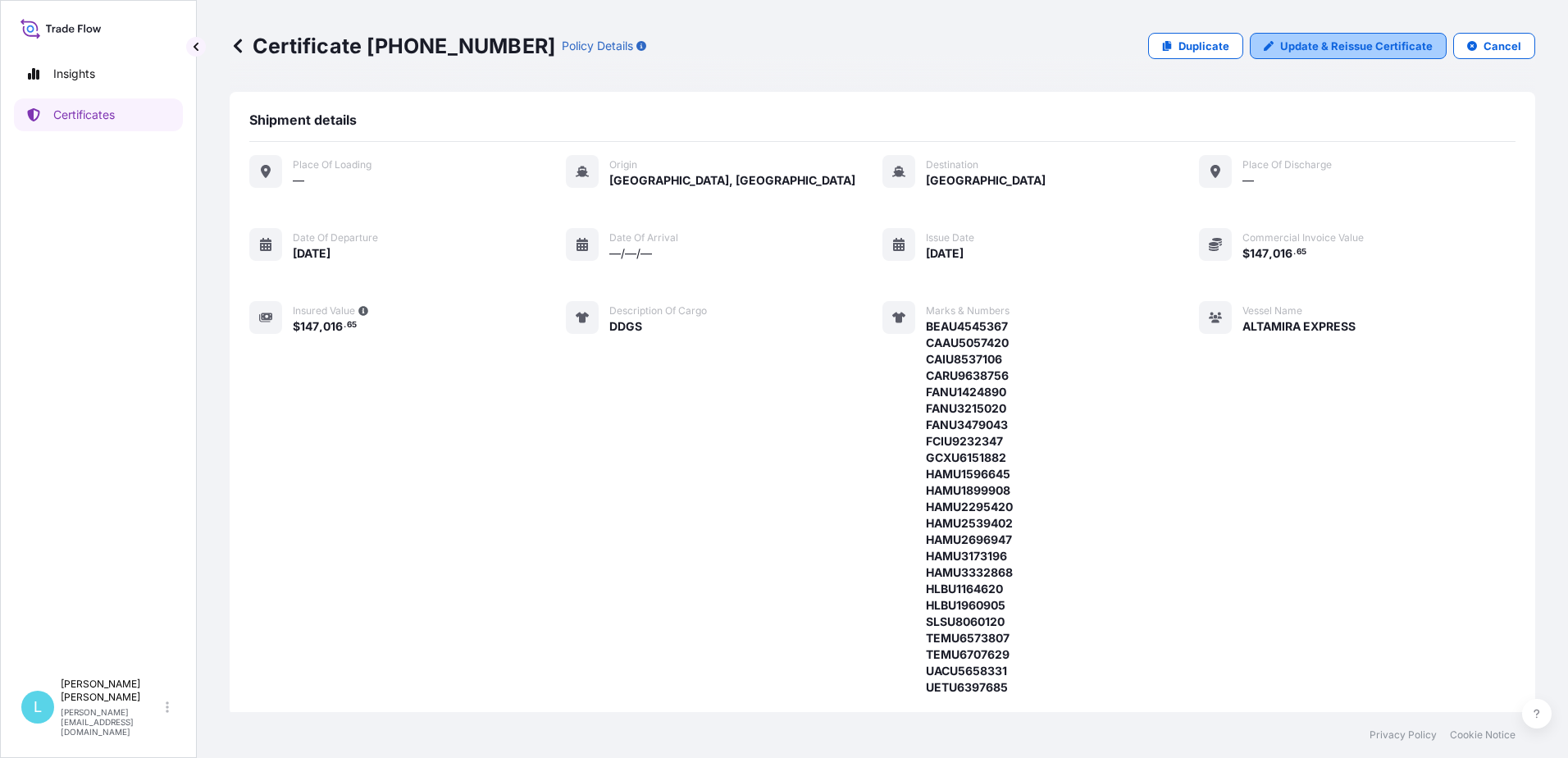
click at [1351, 49] on p "Update & Reissue Certificate" at bounding box center [1356, 46] width 152 height 17
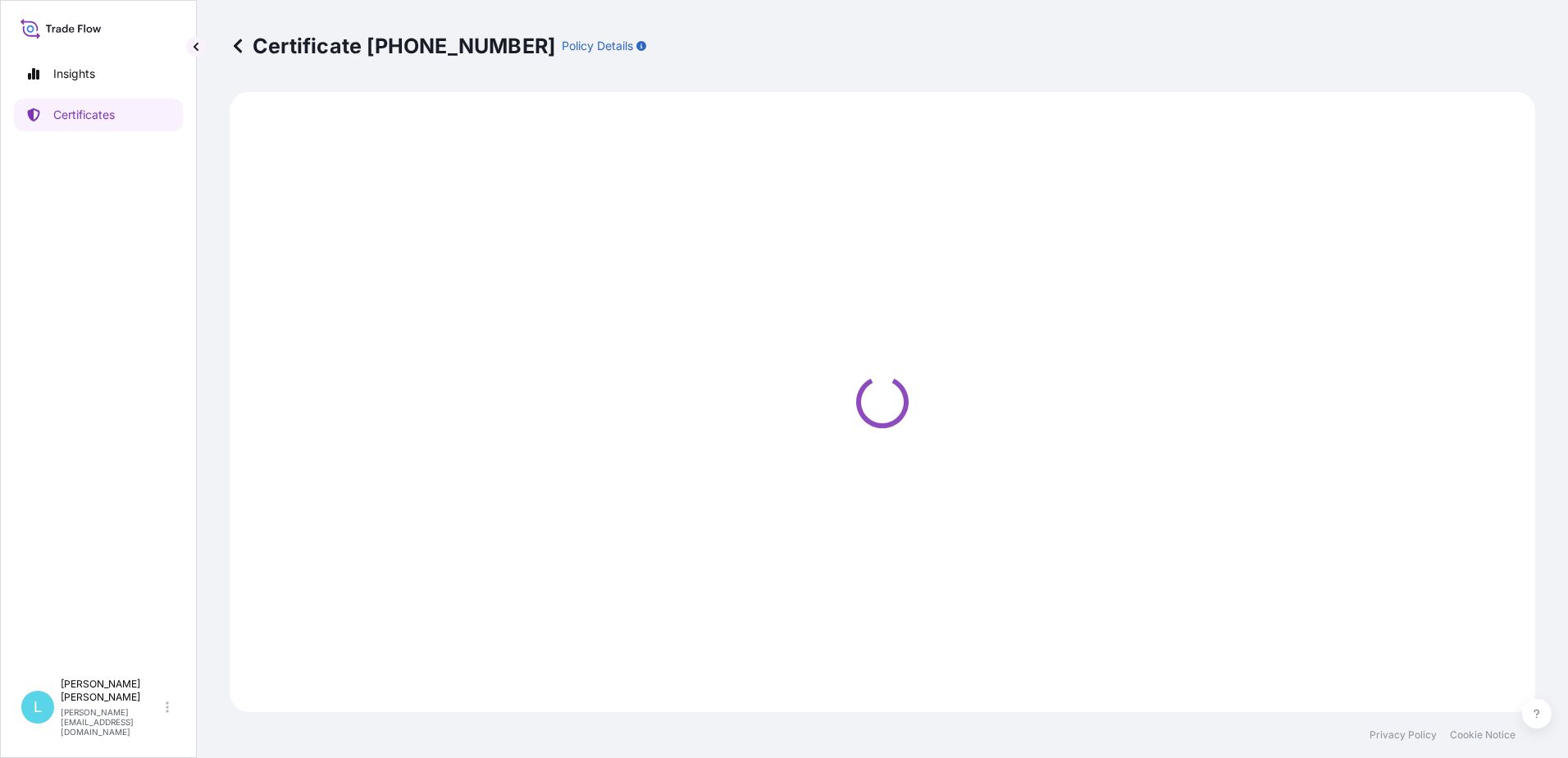
select select "Sea"
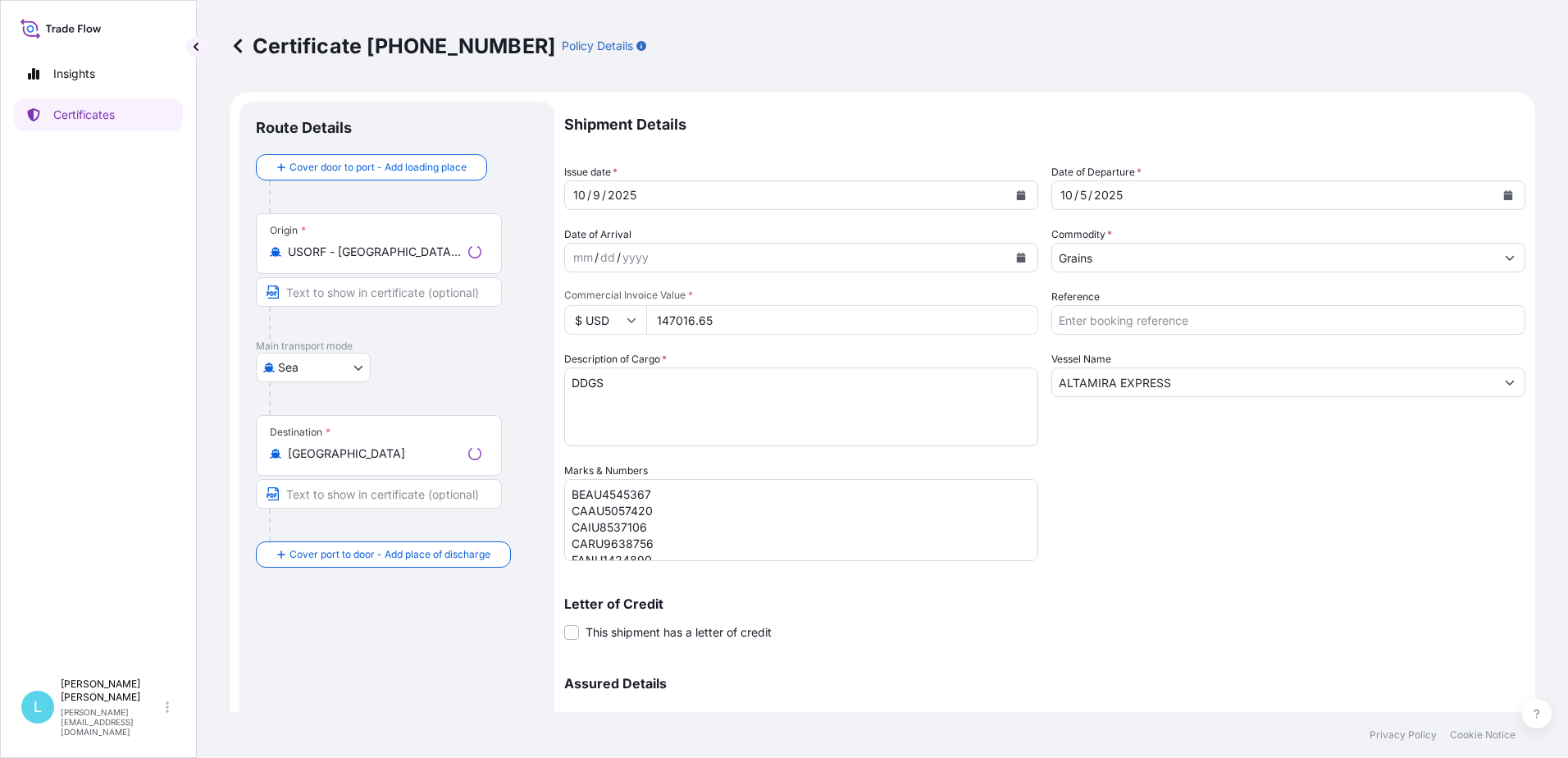
select select "31565"
click at [1200, 379] on input "ALTAMIRA EXPRESS" at bounding box center [1273, 382] width 443 height 30
drag, startPoint x: 1208, startPoint y: 379, endPoint x: 913, endPoint y: 395, distance: 295.4
click at [913, 394] on div "Shipment Details Issue date * 10 / 9 / 2025 Date of Departure * 10 / 5 / 2025 D…" at bounding box center [1045, 461] width 961 height 719
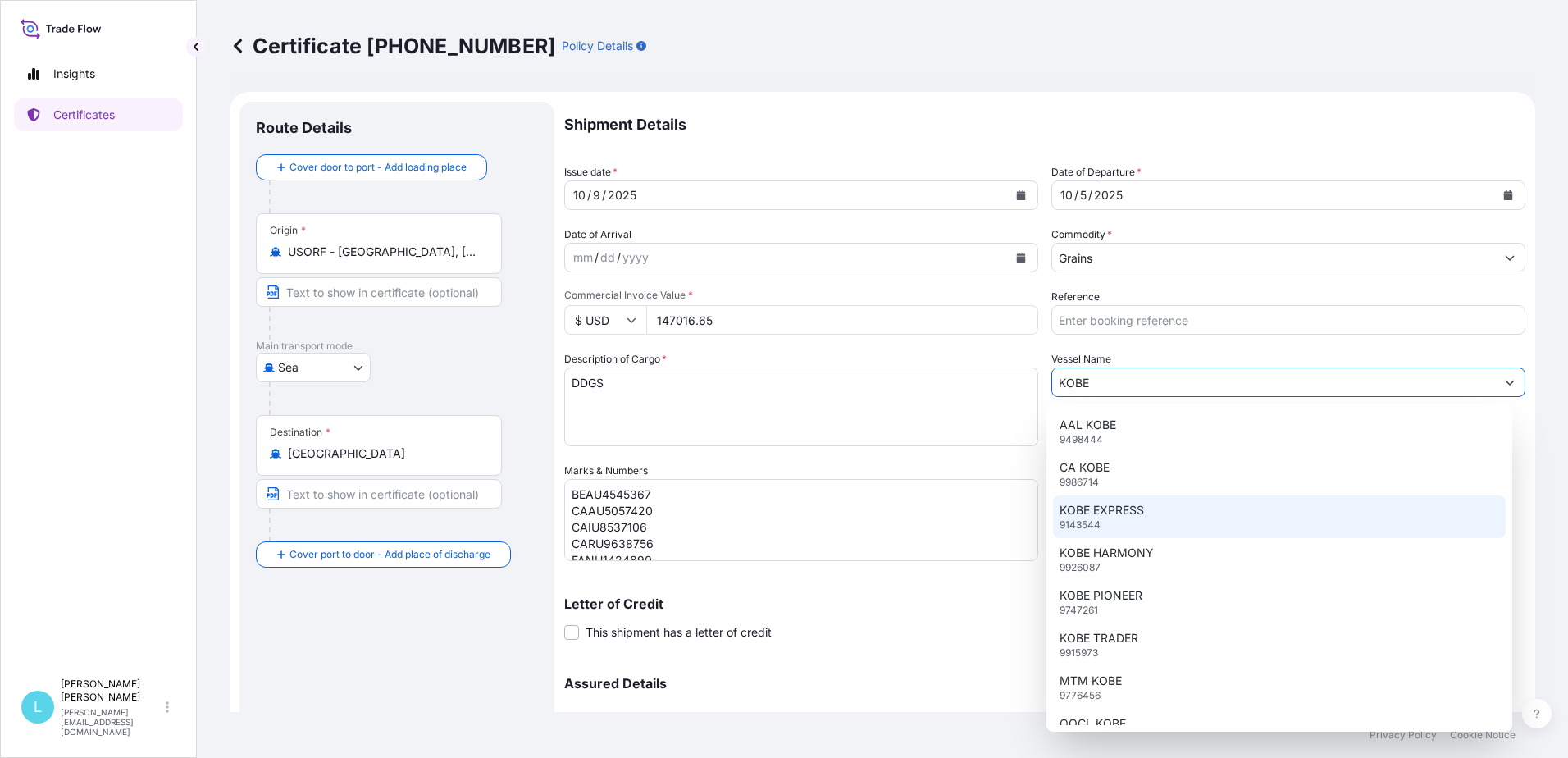
click at [1076, 514] on p "KOBE EXPRESS" at bounding box center [1102, 510] width 85 height 17
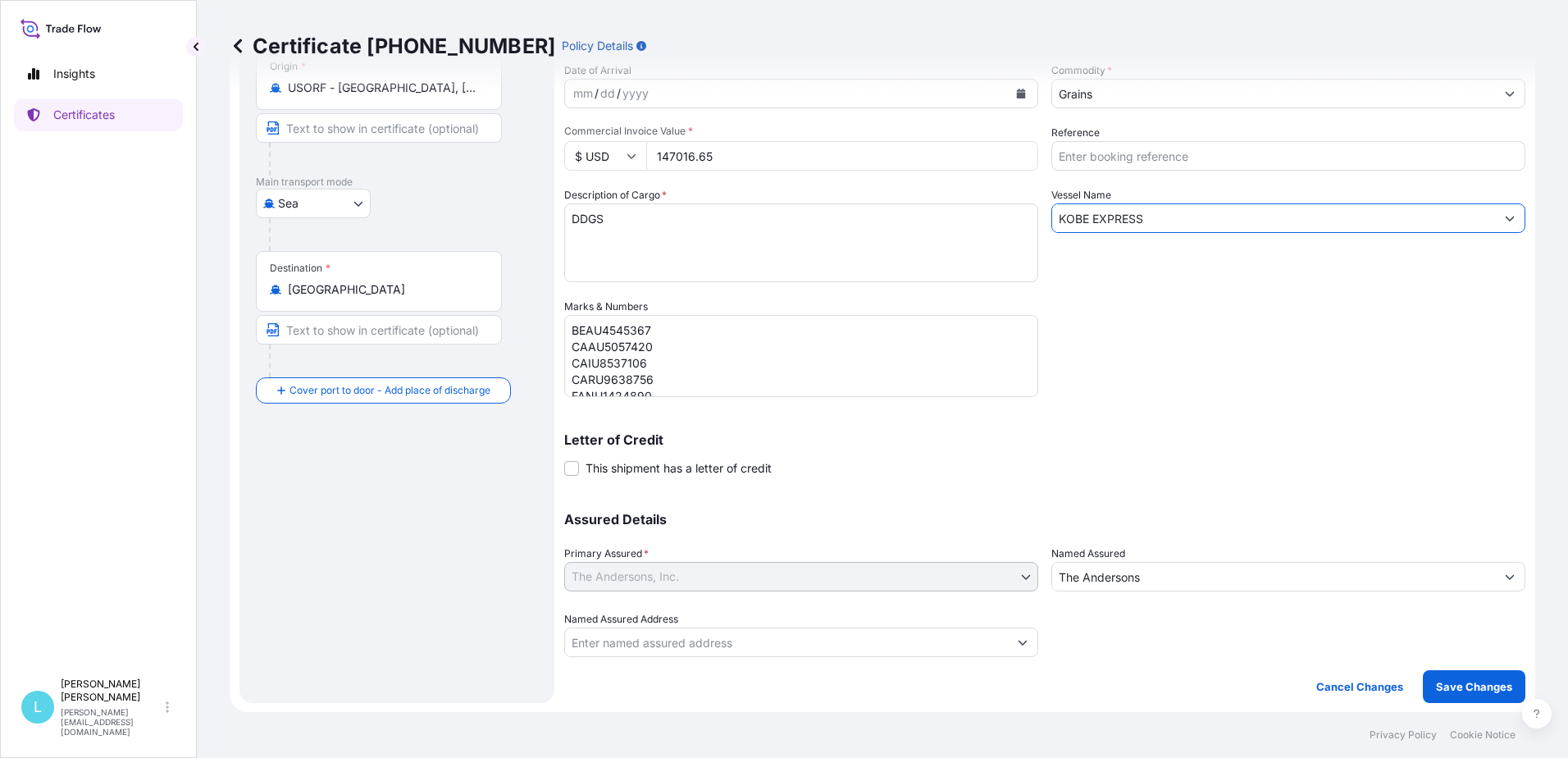
scroll to position [165, 0]
type input "KOBE EXPRESS"
click at [1468, 684] on p "Save Changes" at bounding box center [1474, 686] width 77 height 17
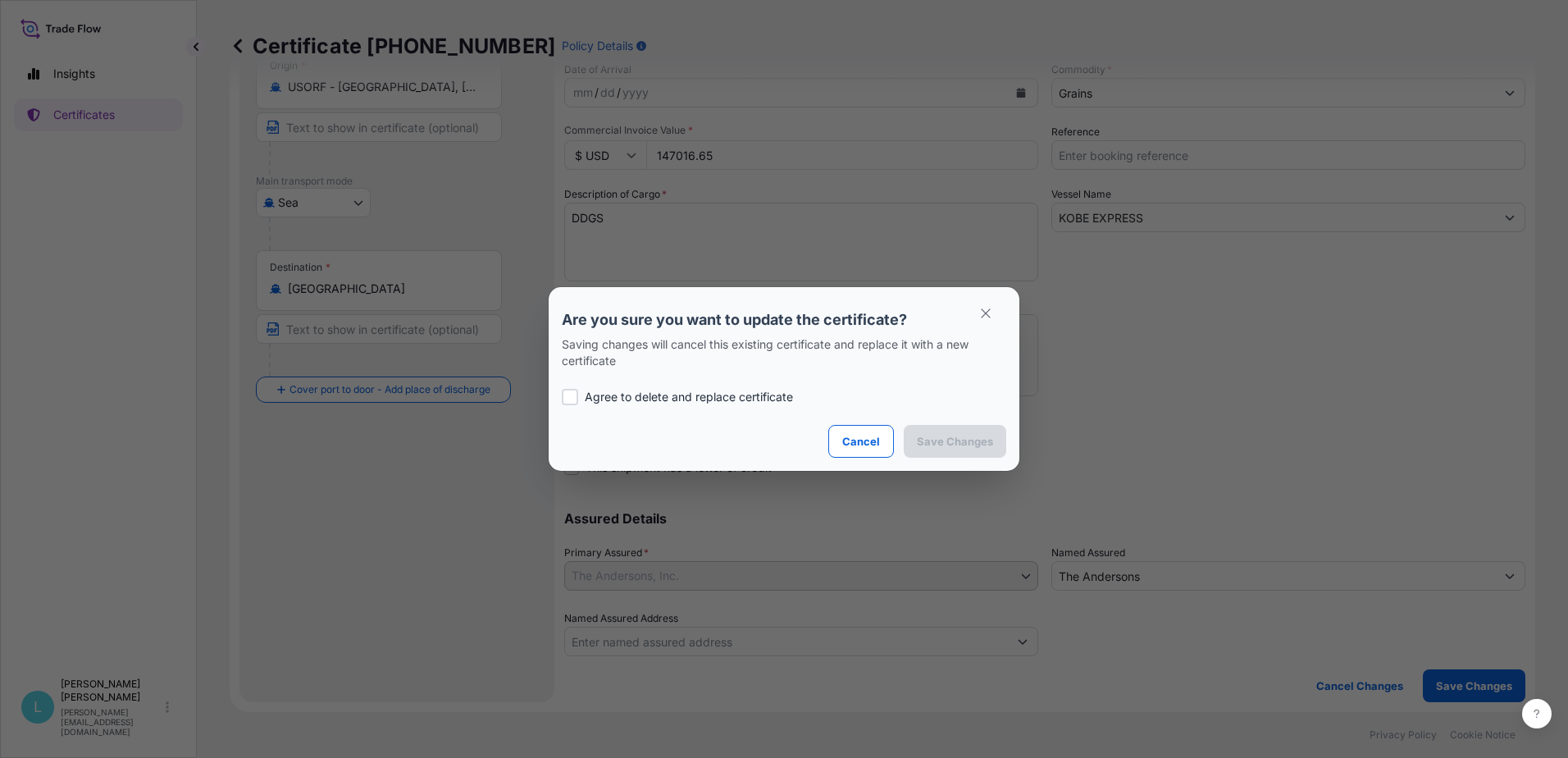
click at [570, 394] on div at bounding box center [570, 397] width 17 height 17
checkbox input "true"
click at [950, 439] on p "Save Changes" at bounding box center [955, 441] width 77 height 17
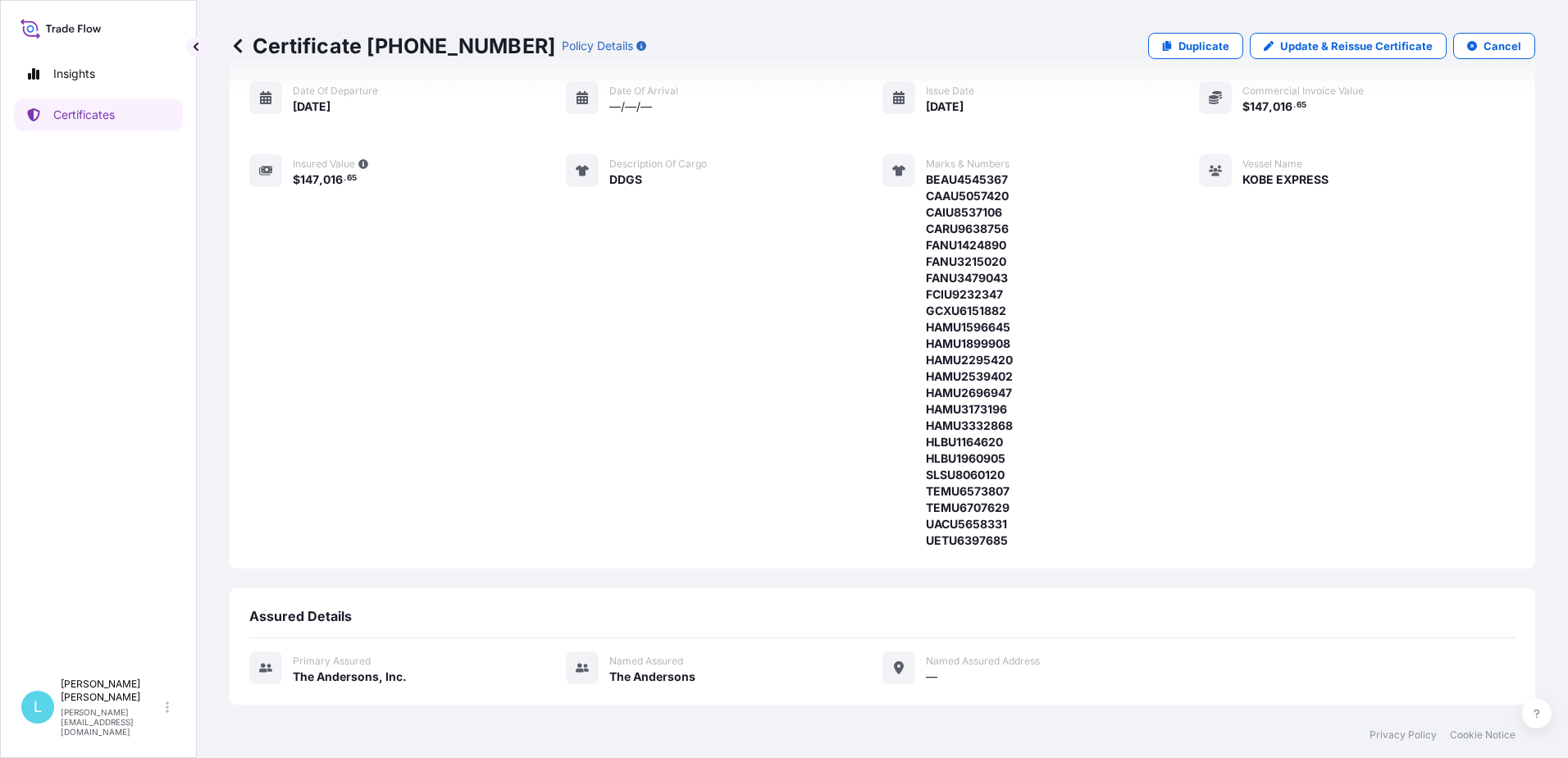
scroll to position [313, 0]
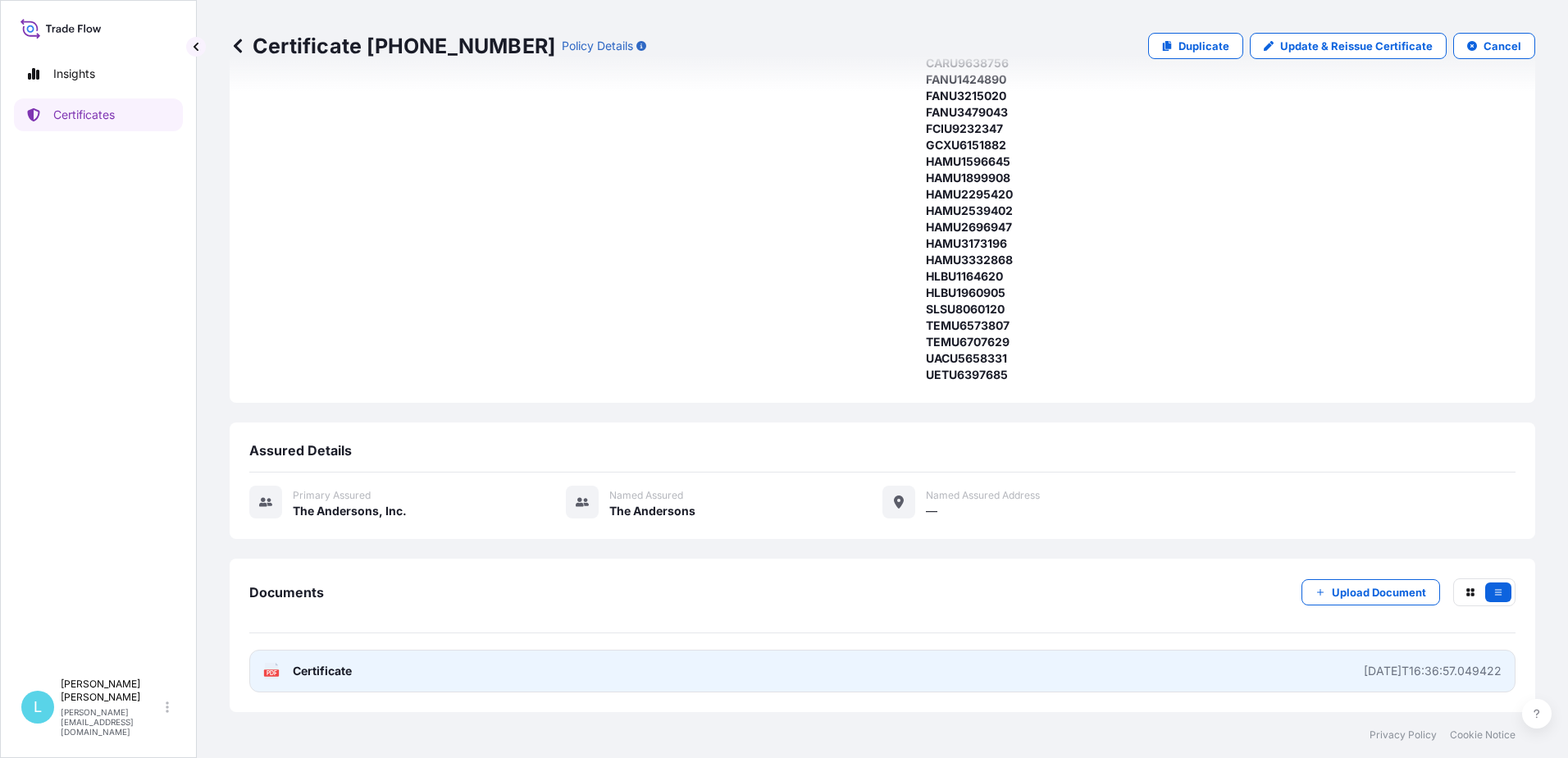
click at [421, 673] on link "PDF Certificate 2025-10-09T16:36:57.049422" at bounding box center [882, 671] width 1266 height 42
